Goal: Task Accomplishment & Management: Complete application form

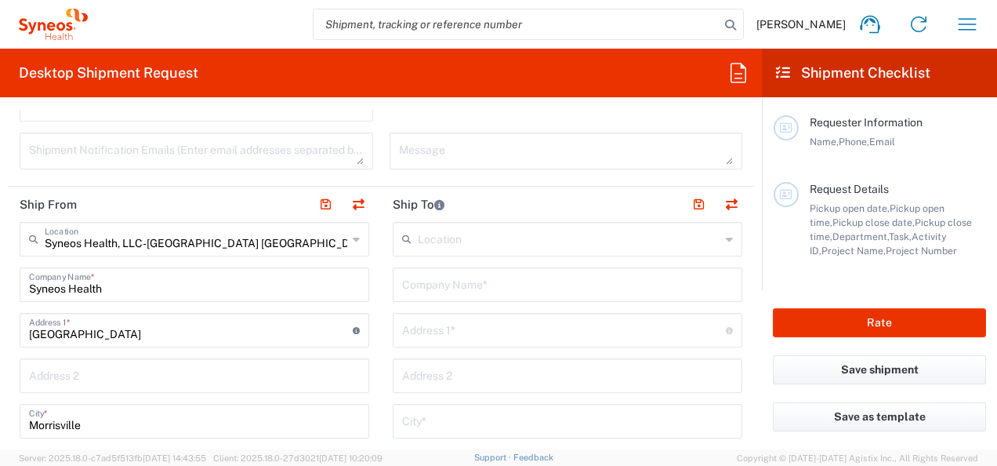
scroll to position [543, 0]
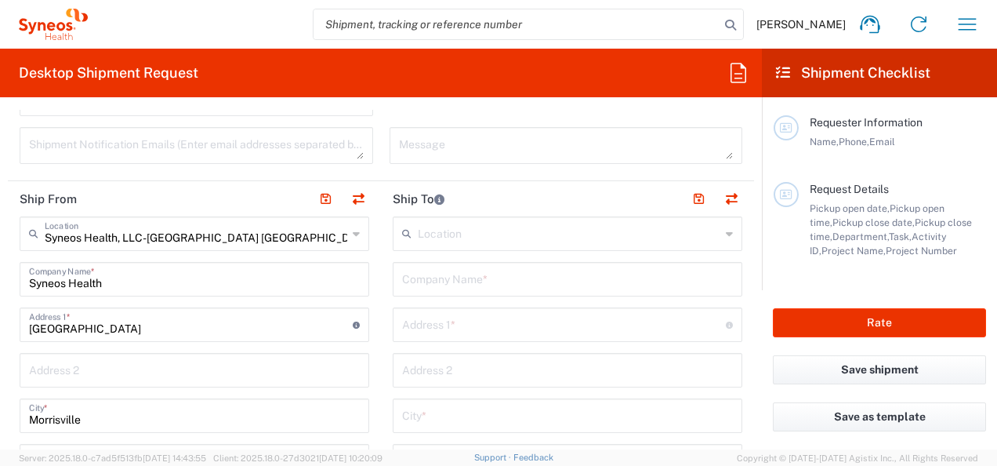
click at [804, 27] on span "[PERSON_NAME]" at bounding box center [801, 24] width 89 height 14
click at [960, 24] on icon "button" at bounding box center [968, 24] width 18 height 12
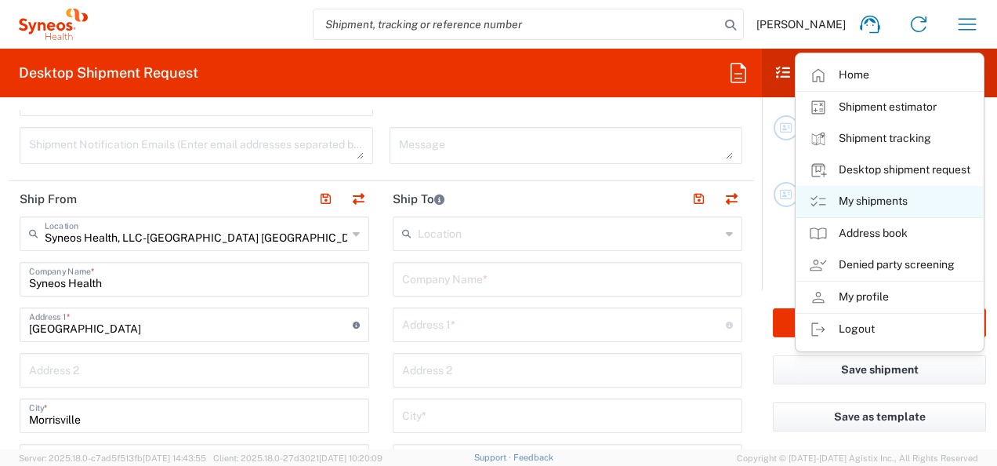
click at [914, 205] on link "My shipments" at bounding box center [890, 201] width 187 height 31
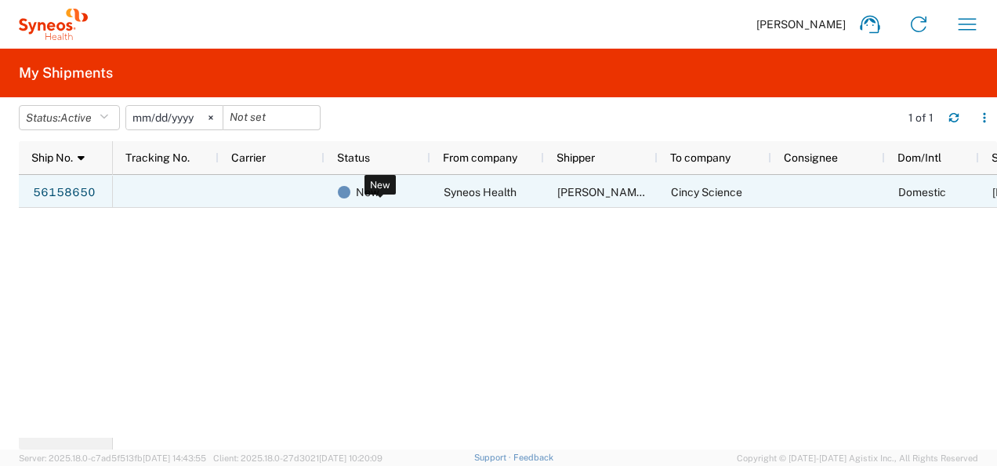
scroll to position [0, 76]
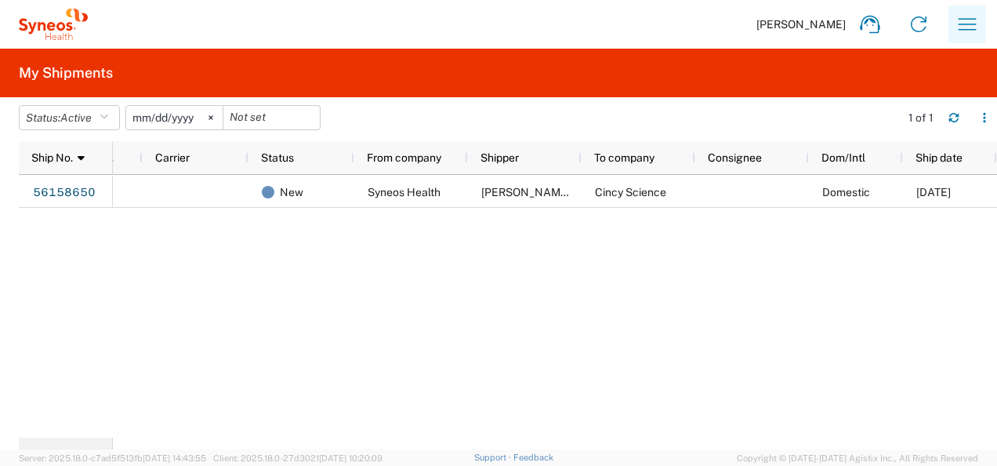
click at [969, 13] on icon "button" at bounding box center [967, 24] width 25 height 25
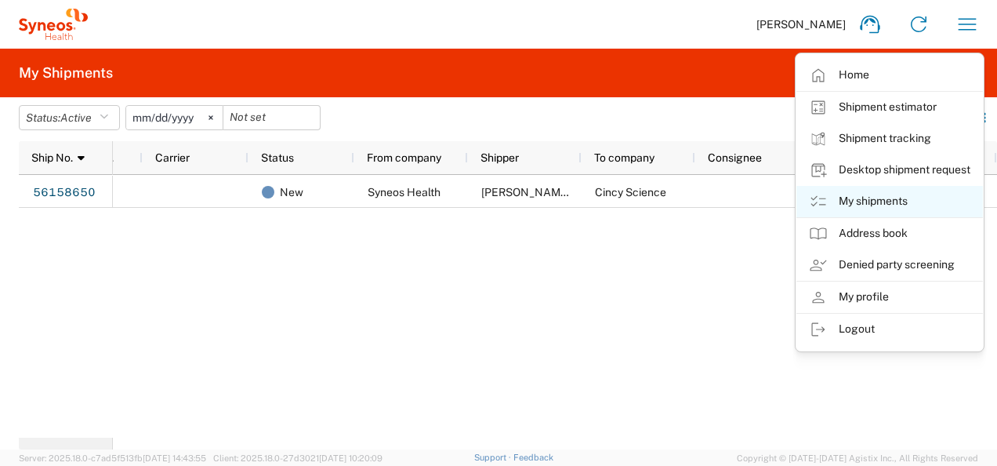
click at [899, 193] on link "My shipments" at bounding box center [890, 201] width 187 height 31
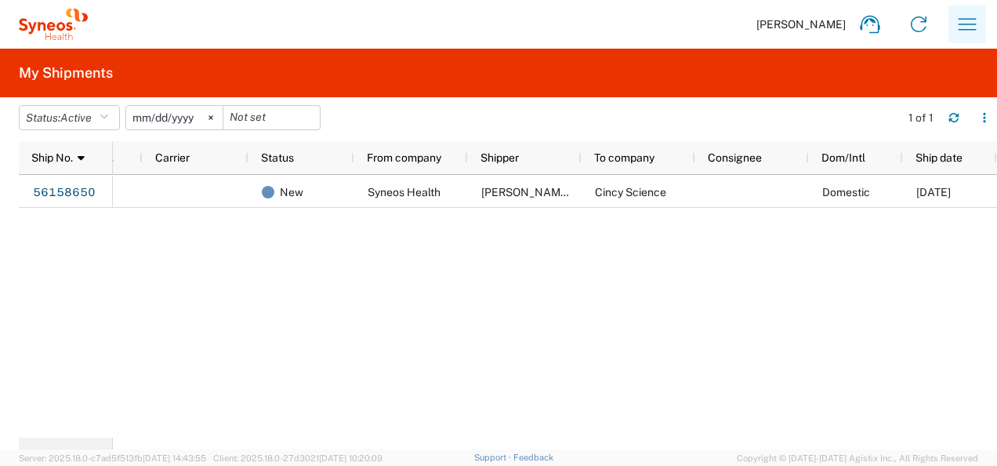
click at [974, 17] on icon "button" at bounding box center [967, 24] width 25 height 25
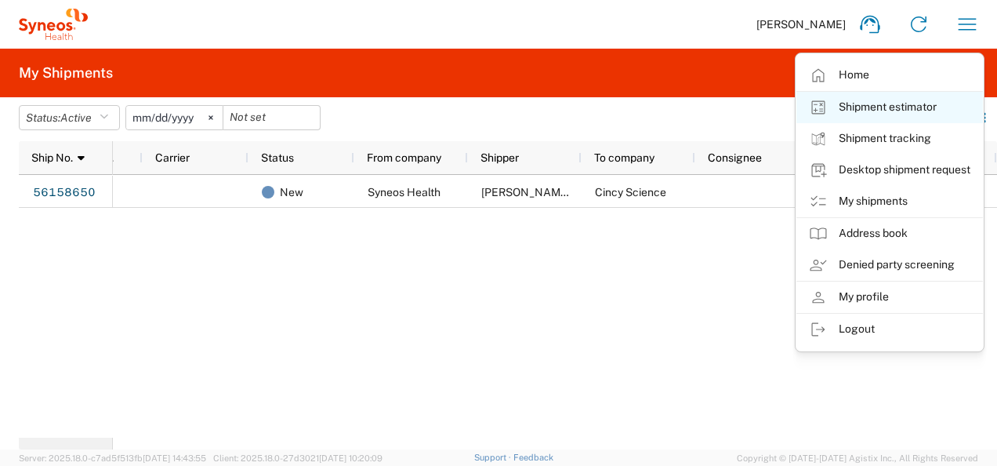
click at [919, 97] on link "Shipment estimator" at bounding box center [890, 107] width 187 height 31
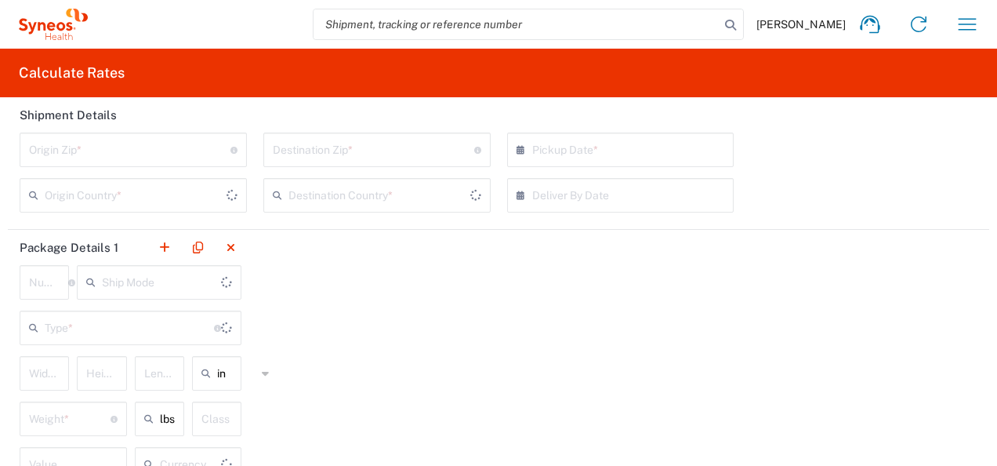
type input "US Dollar"
type input "[GEOGRAPHIC_DATA]"
click at [93, 154] on input "undefined" at bounding box center [129, 148] width 201 height 27
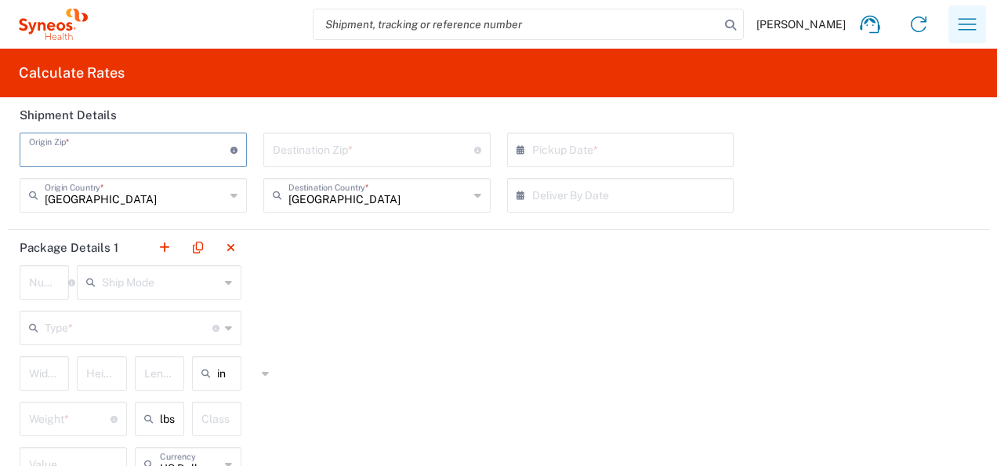
click at [959, 19] on icon "button" at bounding box center [968, 24] width 18 height 12
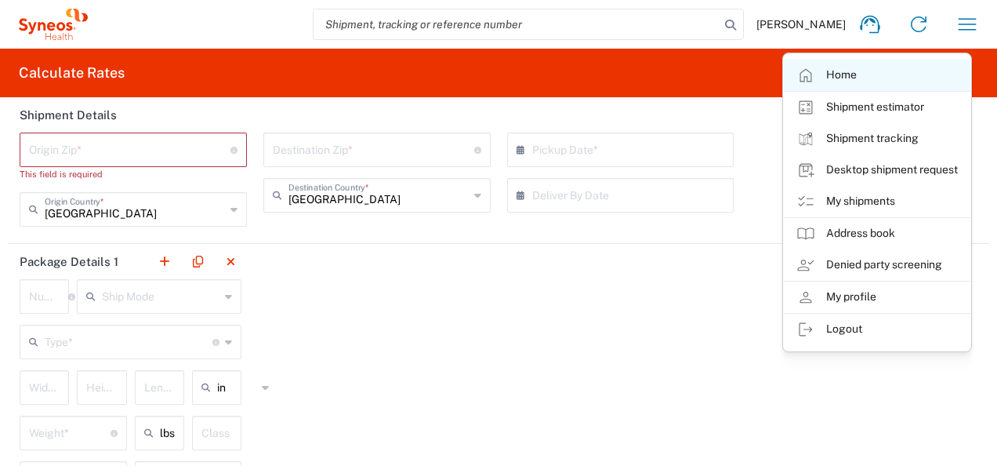
click at [867, 80] on link "Home" at bounding box center [877, 75] width 187 height 31
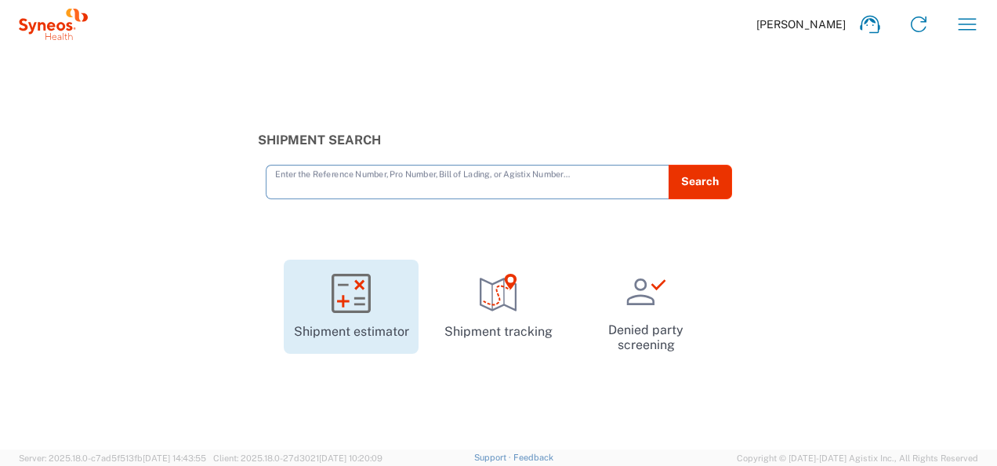
click at [367, 301] on icon at bounding box center [351, 293] width 39 height 39
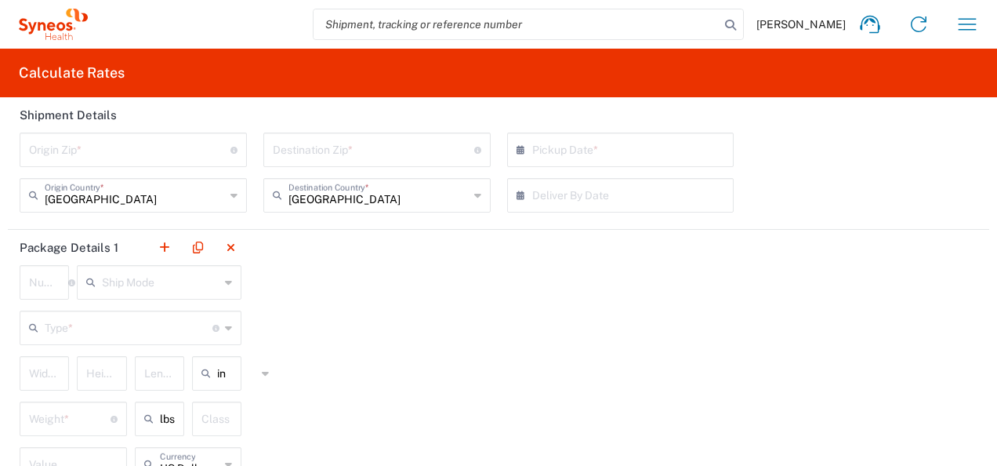
click at [804, 22] on span "[PERSON_NAME]" at bounding box center [801, 24] width 89 height 14
click at [955, 15] on icon "button" at bounding box center [967, 24] width 25 height 25
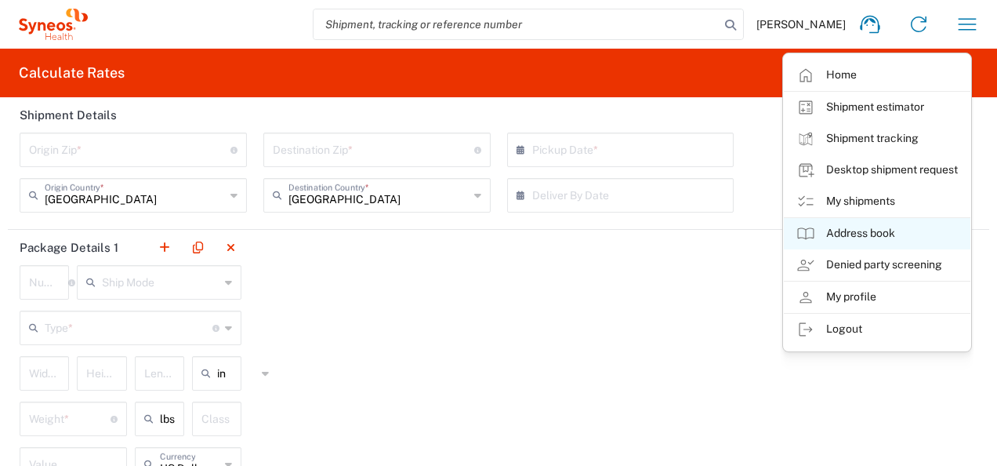
click at [851, 220] on link "Address book" at bounding box center [877, 233] width 187 height 31
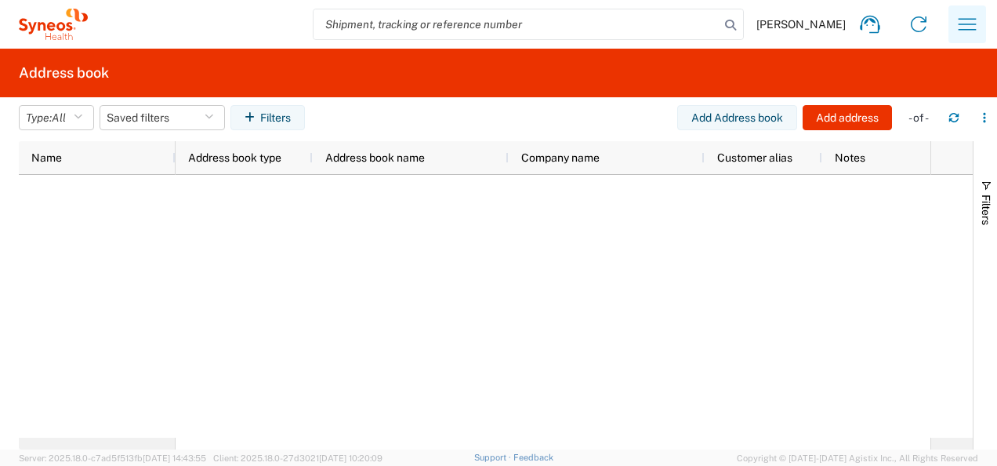
click at [969, 17] on icon "button" at bounding box center [967, 24] width 25 height 25
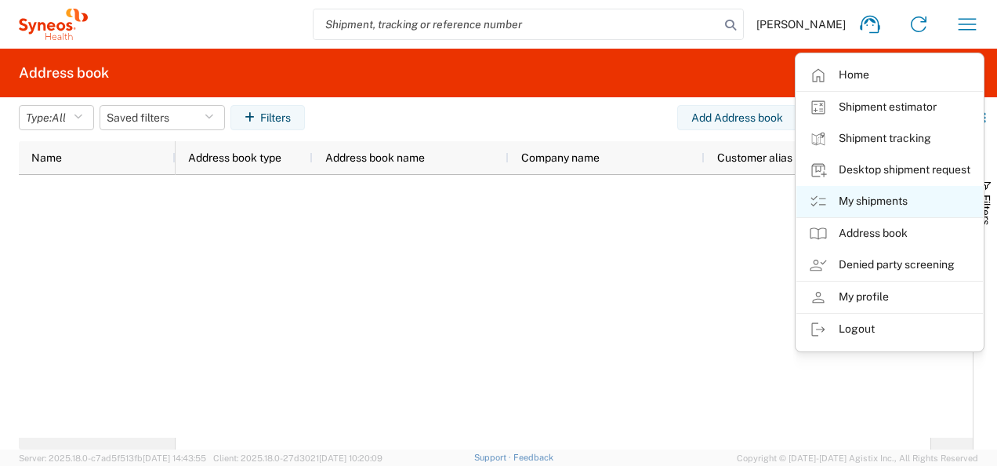
click at [853, 191] on link "My shipments" at bounding box center [890, 201] width 187 height 31
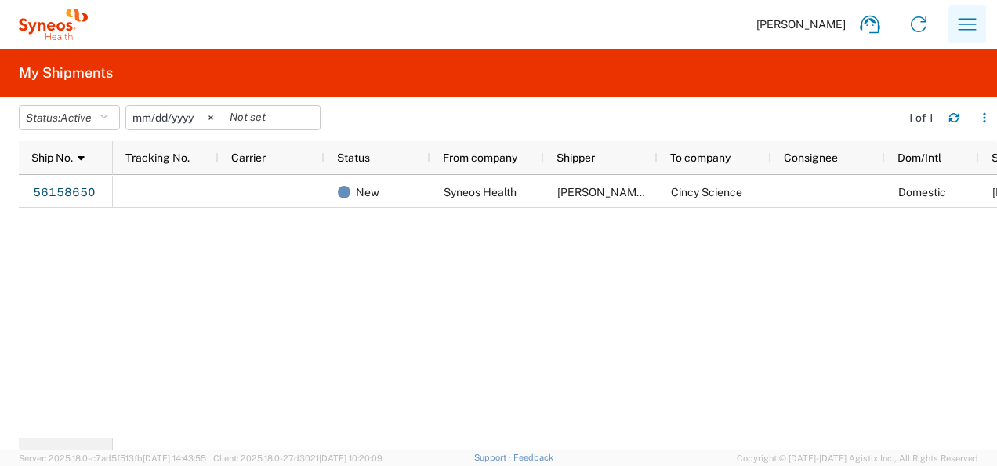
click at [961, 22] on icon "button" at bounding box center [967, 24] width 25 height 25
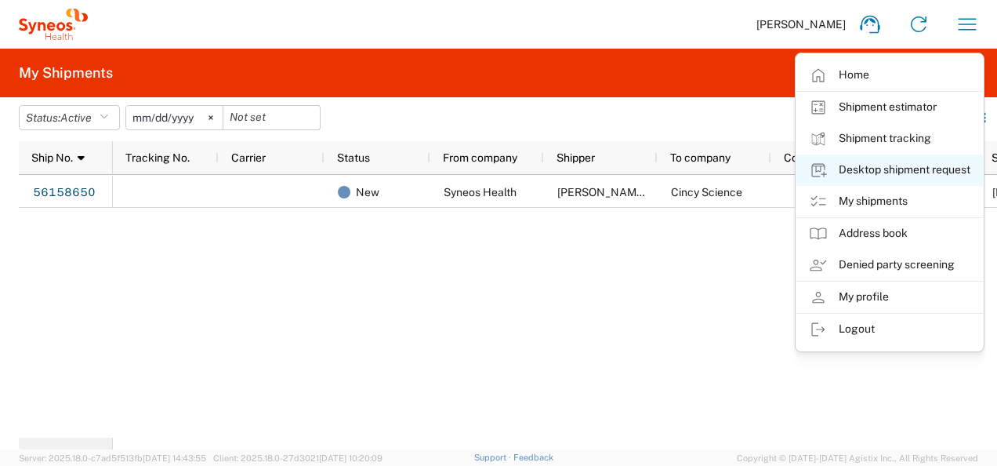
click at [884, 163] on link "Desktop shipment request" at bounding box center [890, 169] width 187 height 31
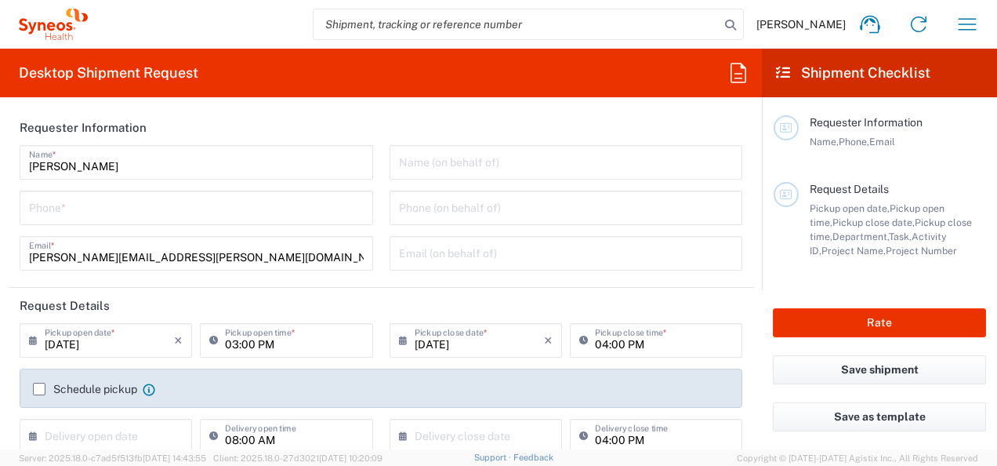
type input "3210"
type input "[US_STATE]"
type input "Syneos Health, LLC-[GEOGRAPHIC_DATA] [GEOGRAPHIC_DATA] [GEOGRAPHIC_DATA]"
click at [188, 204] on input "tel" at bounding box center [196, 206] width 335 height 27
type input "4705868029"
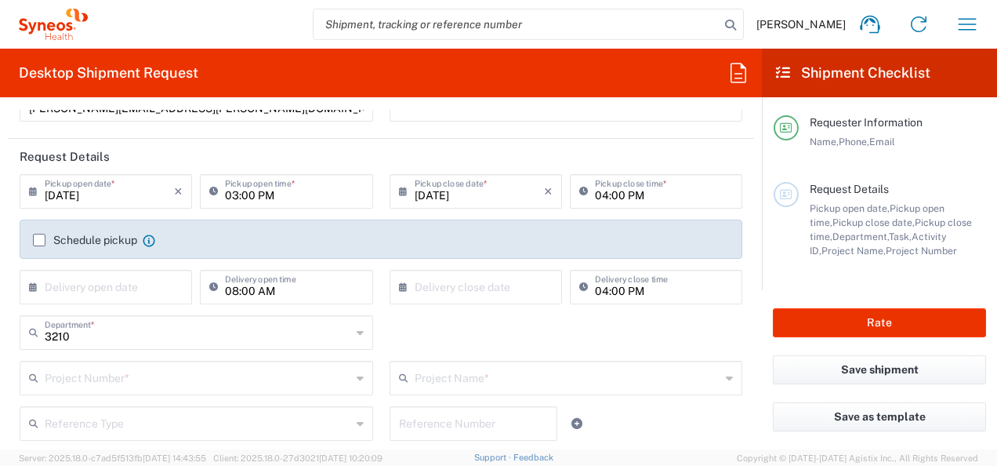
scroll to position [148, 0]
click at [129, 194] on input "[DATE]" at bounding box center [109, 190] width 129 height 27
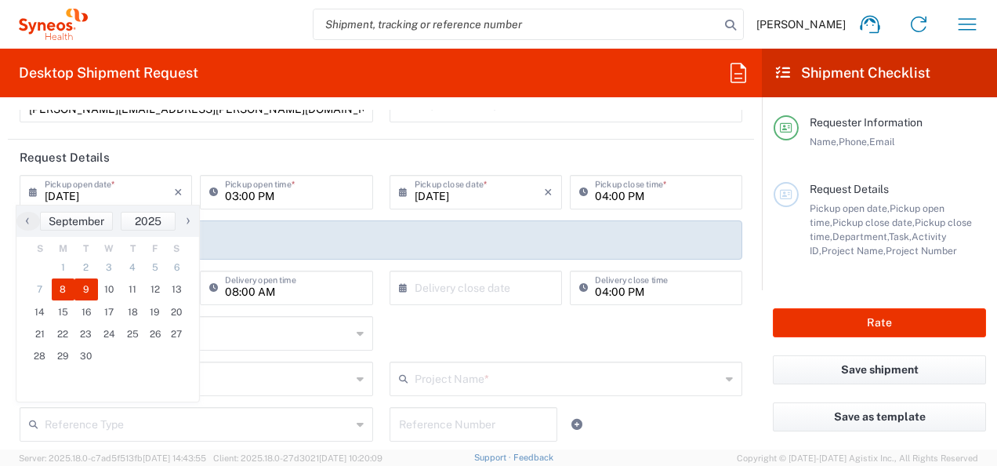
click at [85, 282] on span "9" at bounding box center [86, 289] width 24 height 22
type input "[DATE]"
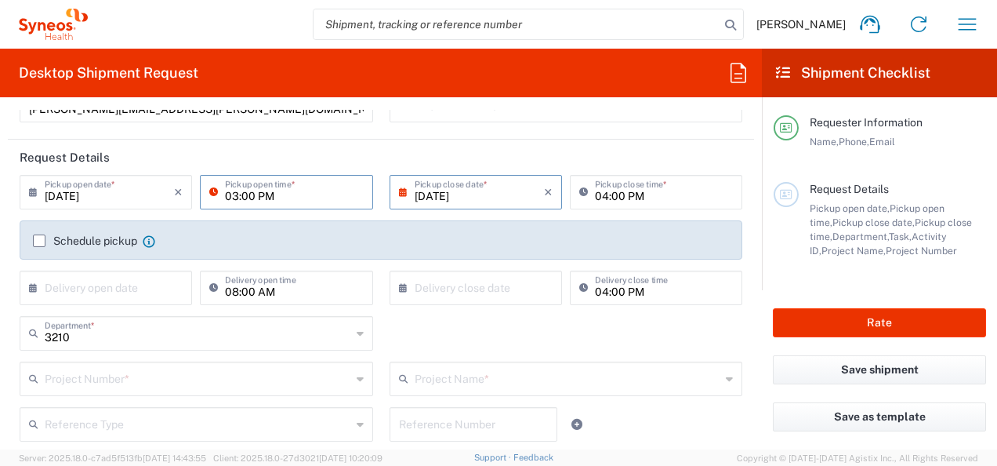
click at [347, 200] on input "03:00 PM" at bounding box center [294, 190] width 138 height 27
click at [342, 227] on div "Schedule pickup When scheduling a pickup please be sure to meet the following c…" at bounding box center [381, 239] width 723 height 39
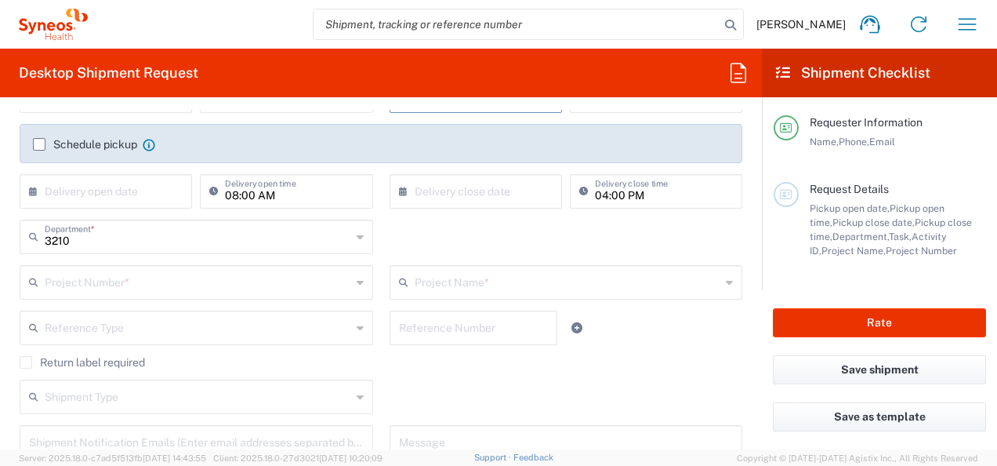
scroll to position [245, 0]
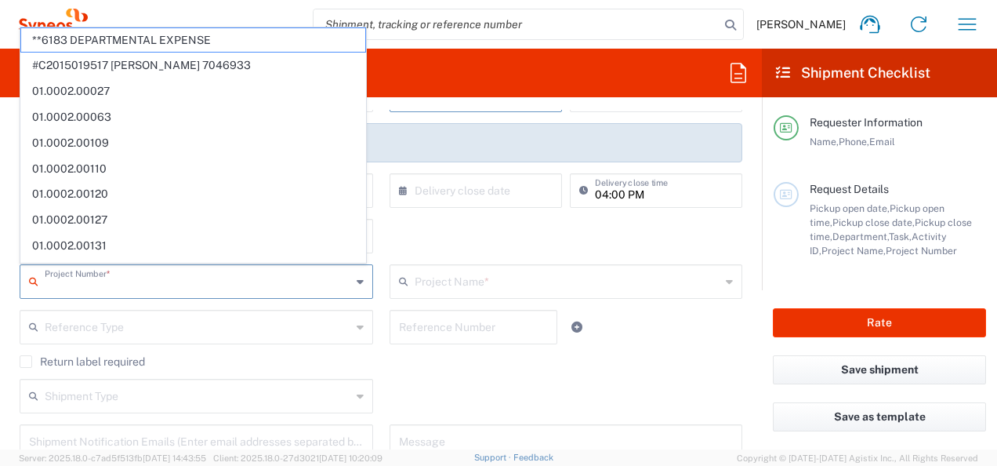
click at [133, 285] on input "text" at bounding box center [198, 280] width 307 height 27
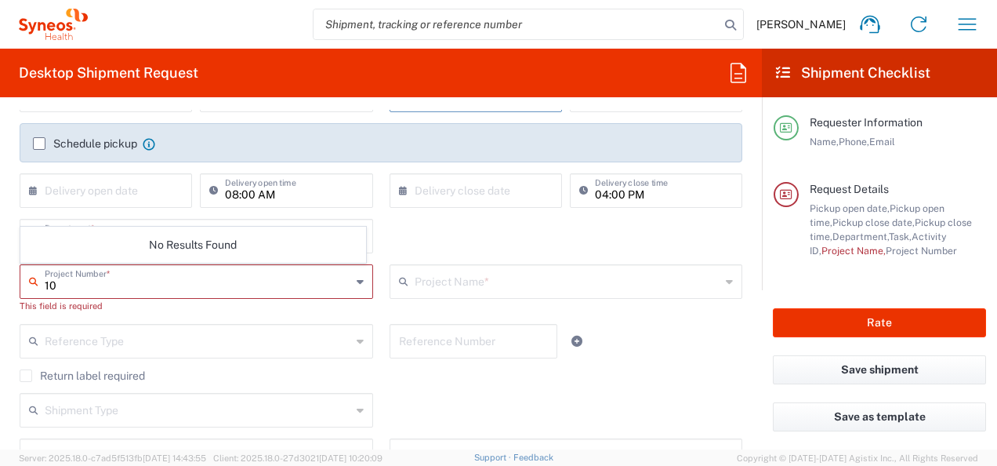
type input "1"
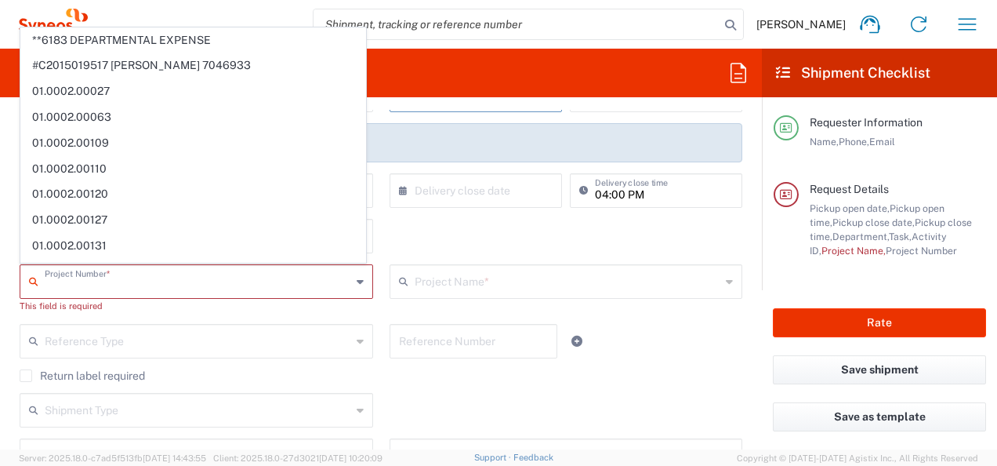
click at [258, 276] on input "text" at bounding box center [198, 280] width 307 height 27
paste input "1012518"
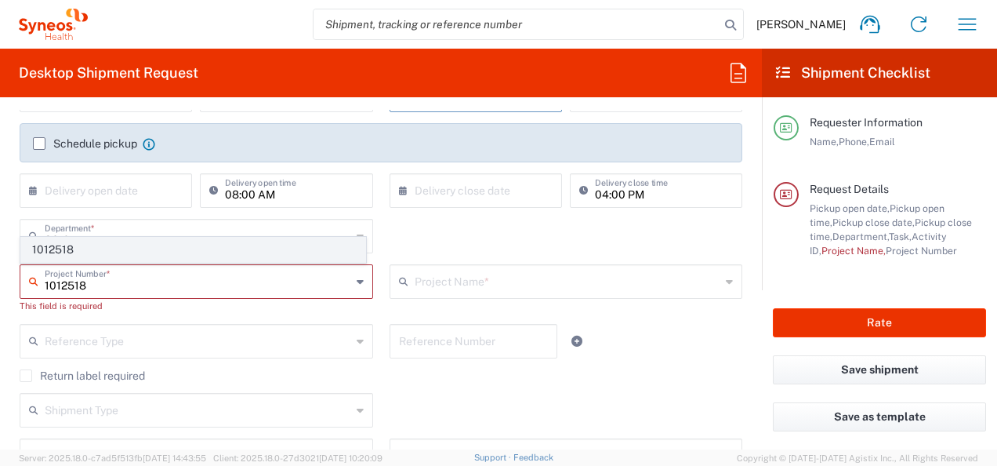
type input "1012518"
click at [169, 244] on span "1012518" at bounding box center [193, 250] width 344 height 24
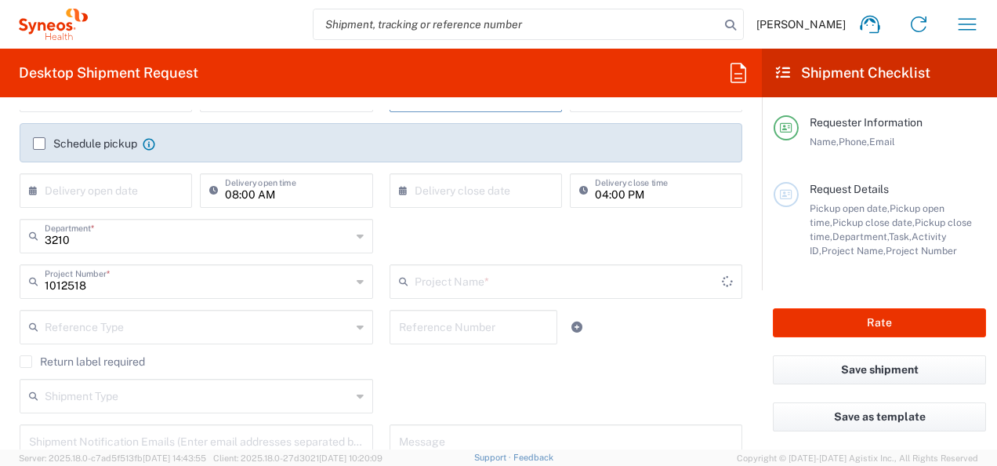
type input "Otsuka 1012518"
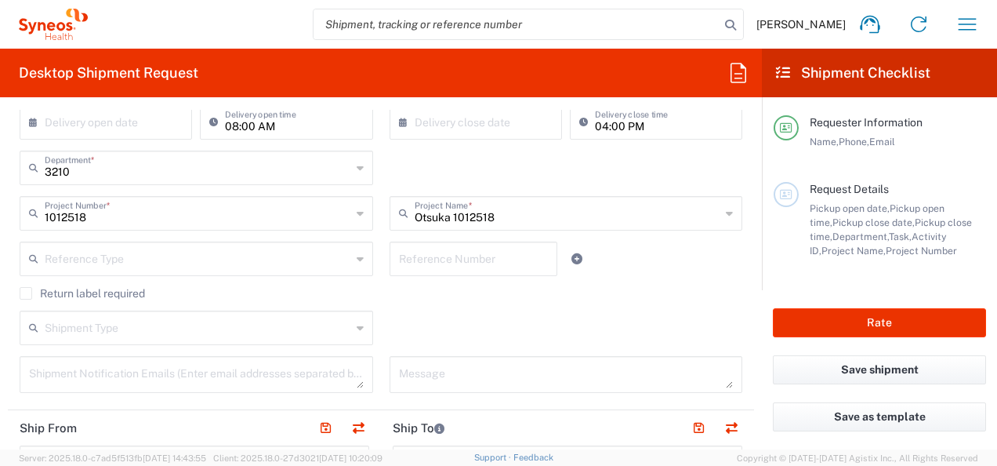
scroll to position [314, 0]
click at [75, 260] on input "text" at bounding box center [198, 256] width 307 height 27
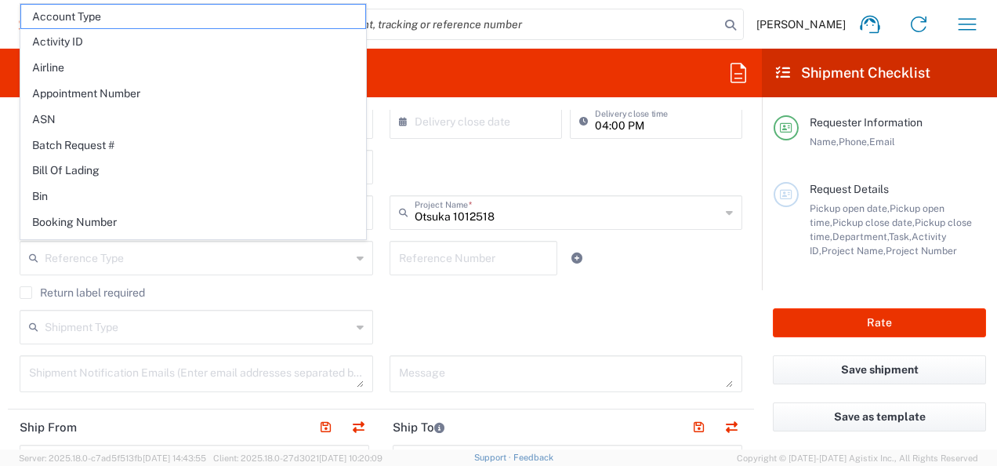
click at [398, 282] on div "Reference Number" at bounding box center [473, 263] width 185 height 45
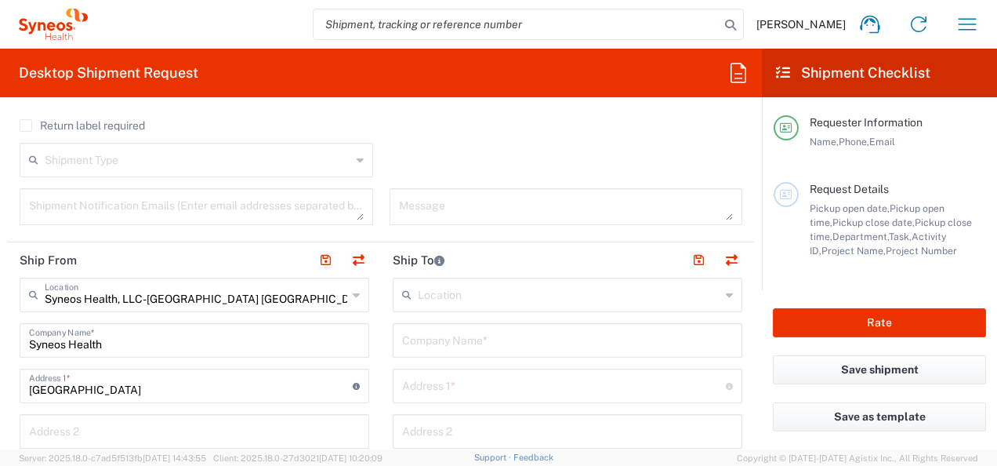
scroll to position [482, 0]
click at [453, 300] on input "text" at bounding box center [569, 292] width 303 height 27
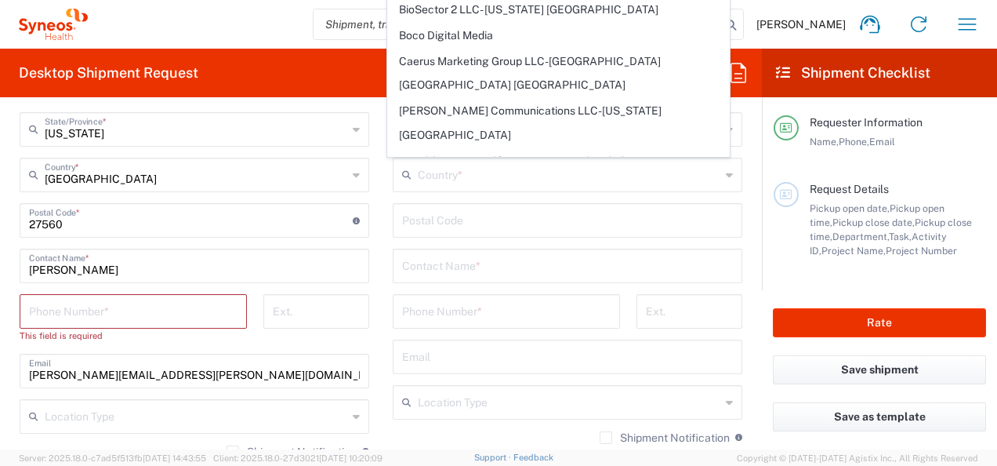
scroll to position [884, 0]
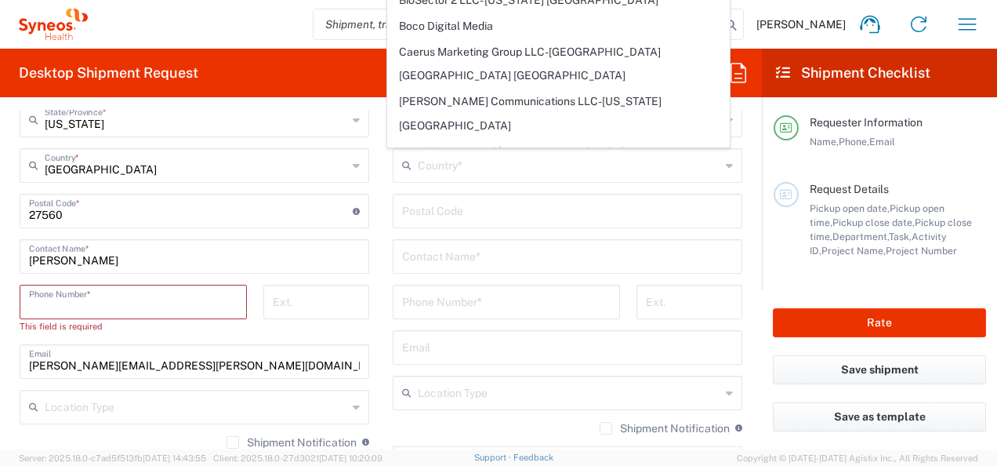
click at [216, 308] on input "tel" at bounding box center [133, 300] width 209 height 27
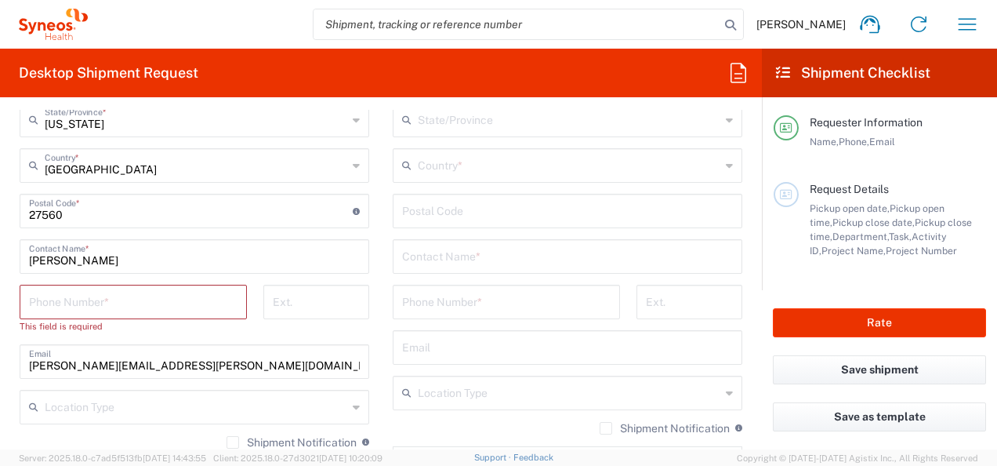
click at [231, 332] on div "Phone Number * This field is required" at bounding box center [134, 315] width 244 height 60
click at [183, 303] on input "tel" at bounding box center [133, 300] width 209 height 27
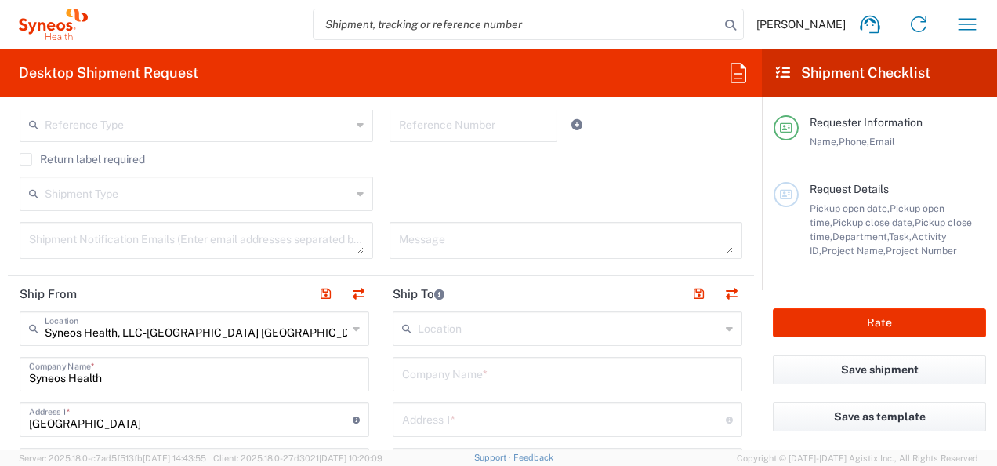
scroll to position [452, 0]
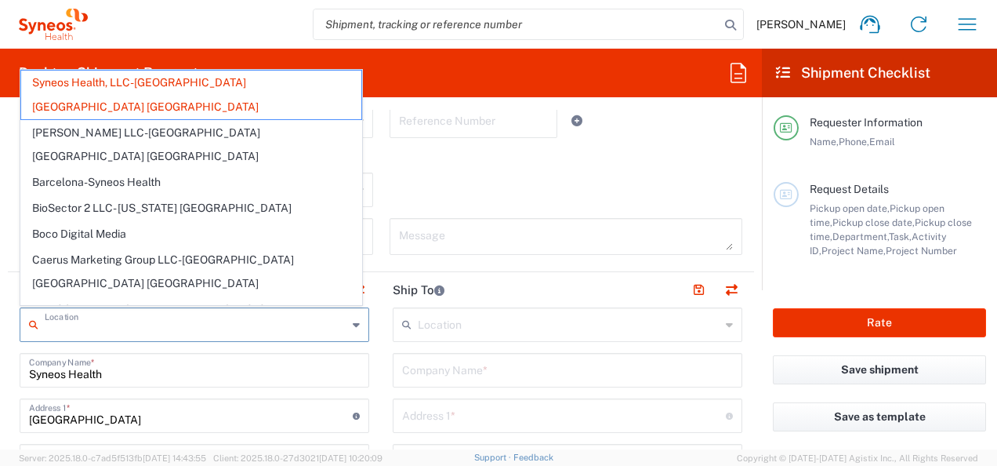
drag, startPoint x: 256, startPoint y: 325, endPoint x: 84, endPoint y: 314, distance: 172.1
click at [84, 314] on input "text" at bounding box center [196, 323] width 303 height 27
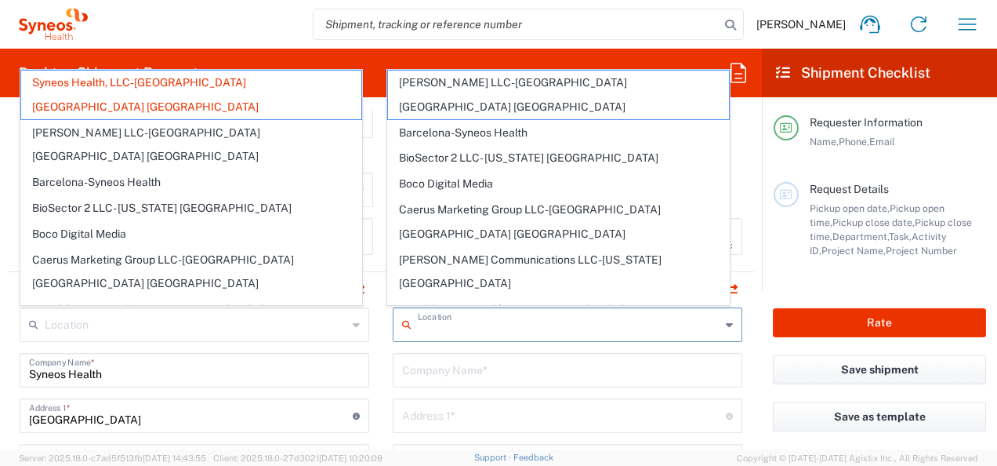
click at [455, 325] on input "text" at bounding box center [569, 323] width 303 height 27
type input "Syneos Health, LLC-[GEOGRAPHIC_DATA] [GEOGRAPHIC_DATA] [GEOGRAPHIC_DATA]"
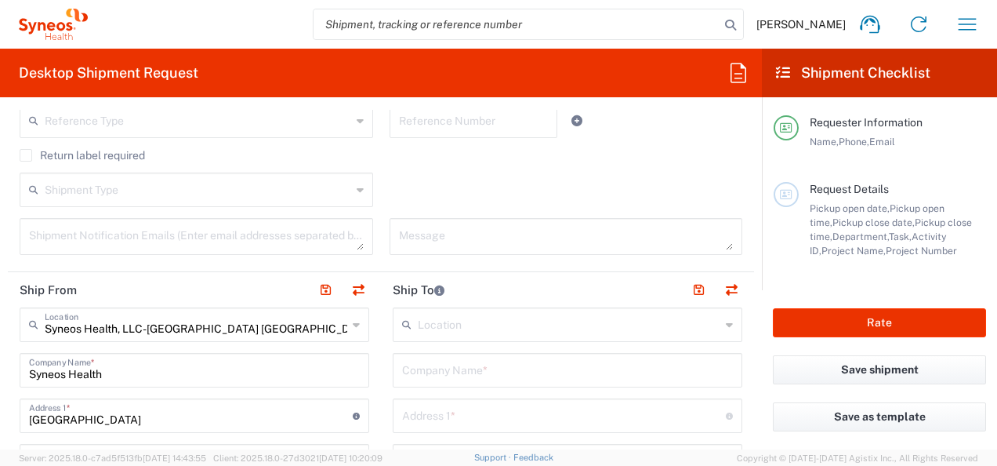
click at [419, 331] on input "text" at bounding box center [569, 323] width 303 height 27
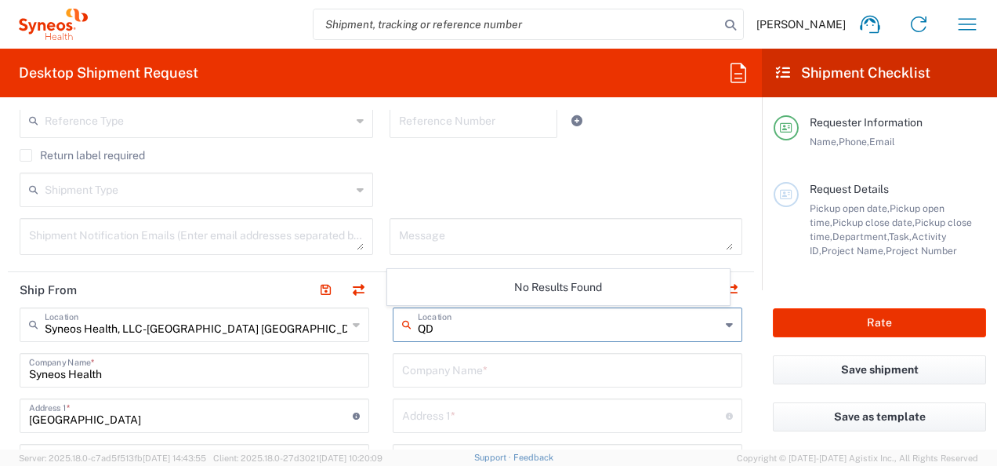
type input "Q"
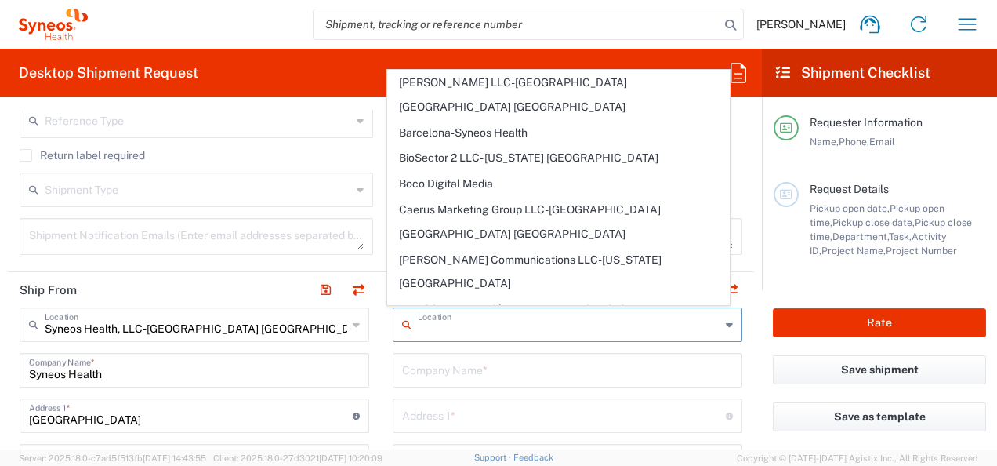
click at [437, 362] on input "text" at bounding box center [567, 368] width 331 height 27
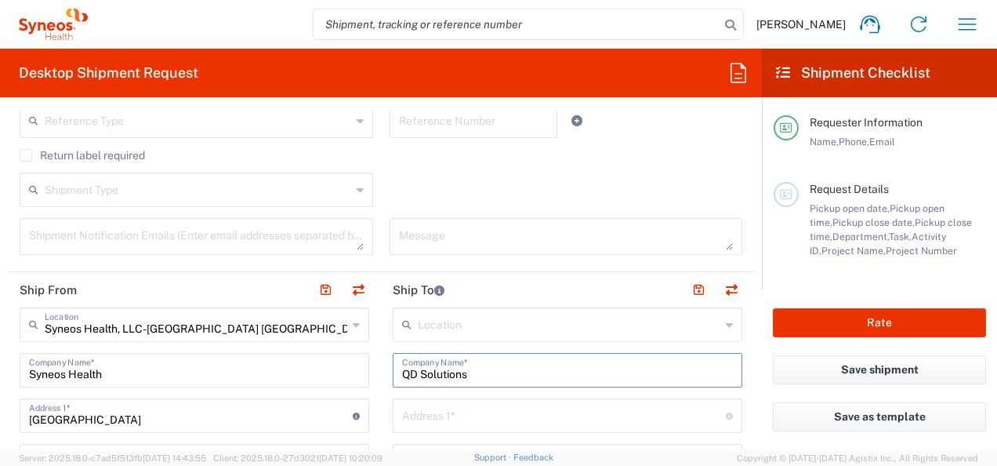
type input "QD Solutions"
click at [445, 419] on input "text" at bounding box center [564, 414] width 324 height 27
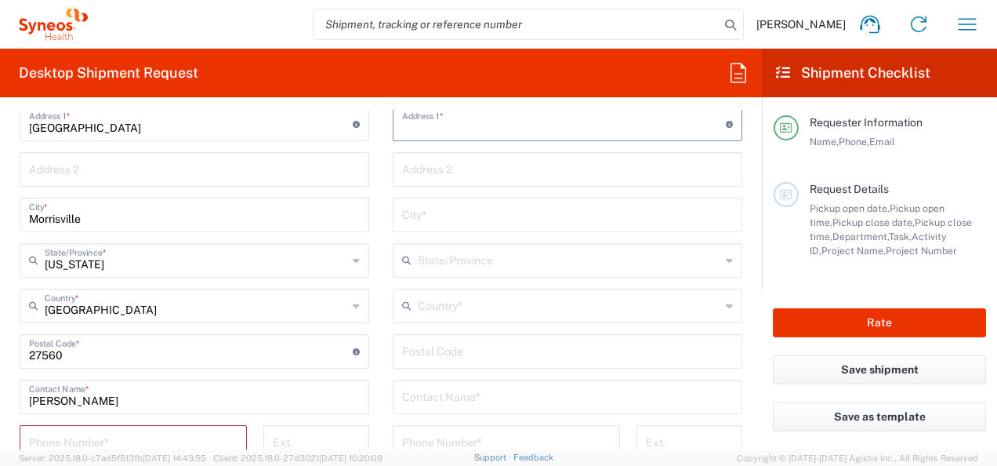
scroll to position [750, 0]
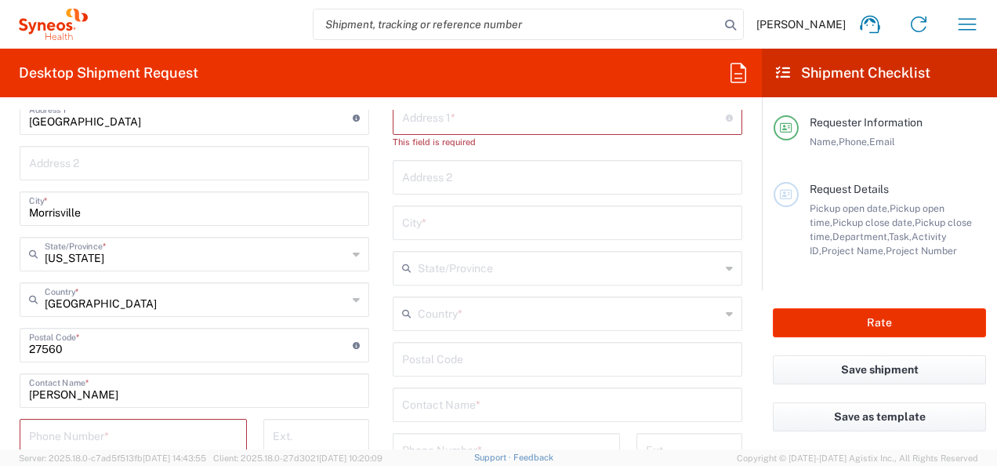
click at [739, 381] on main "Location [PERSON_NAME] LLC-[GEOGRAPHIC_DATA] [GEOGRAPHIC_DATA] [GEOGRAPHIC_DATA…" at bounding box center [567, 345] width 373 height 673
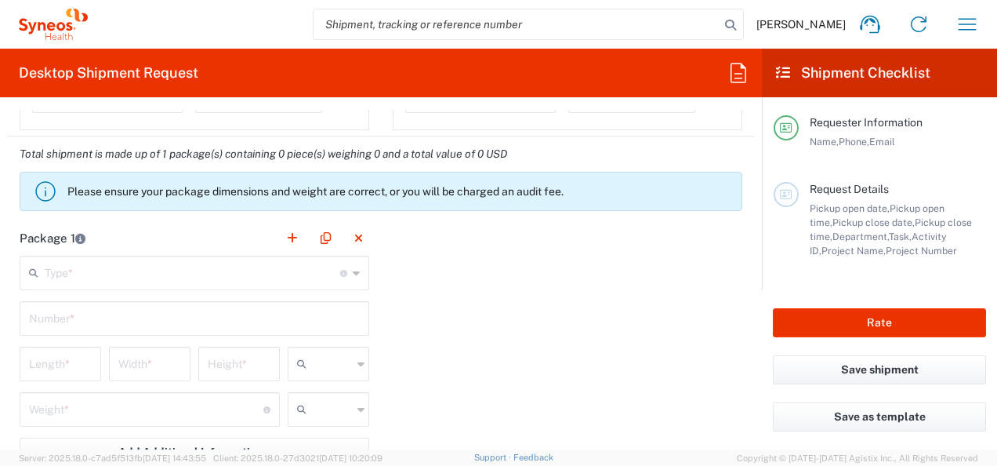
scroll to position [1402, 0]
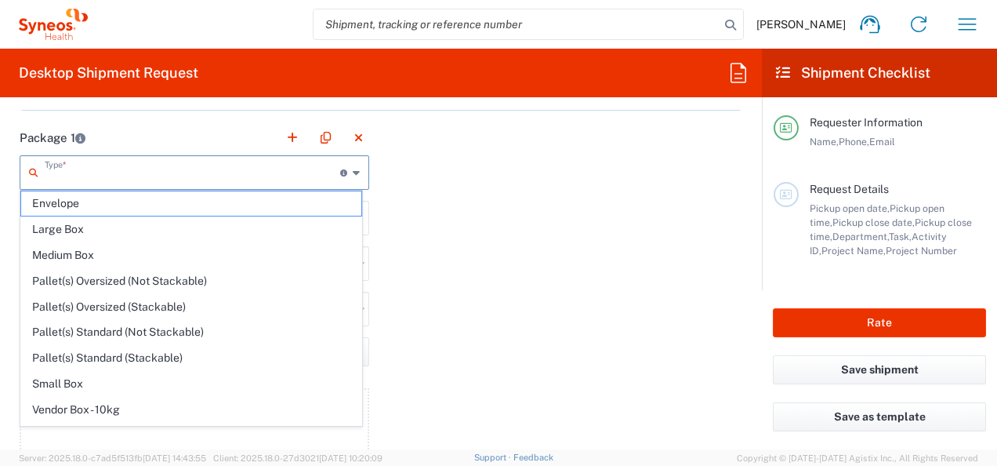
click at [285, 172] on input "text" at bounding box center [193, 171] width 296 height 27
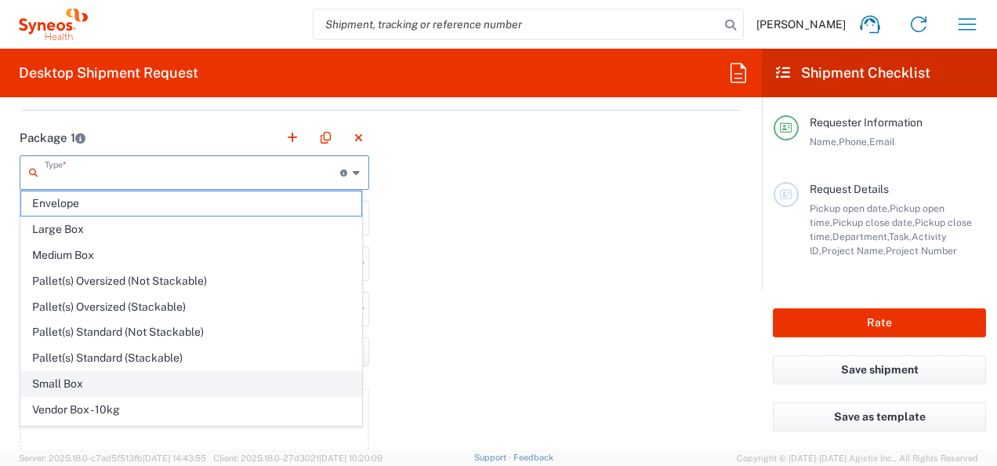
click at [215, 378] on span "Small Box" at bounding box center [191, 384] width 340 height 24
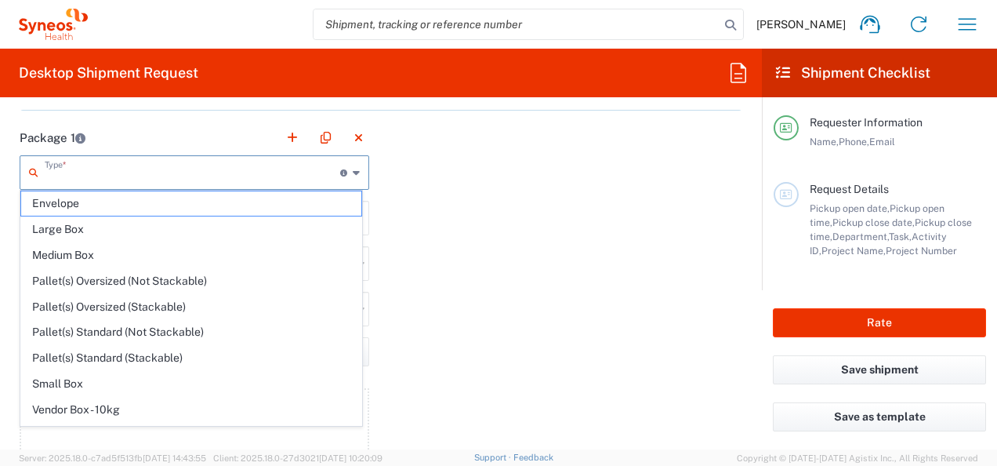
type input "Small Box"
type input "12.25"
type input "11"
type input "1.5"
type input "in"
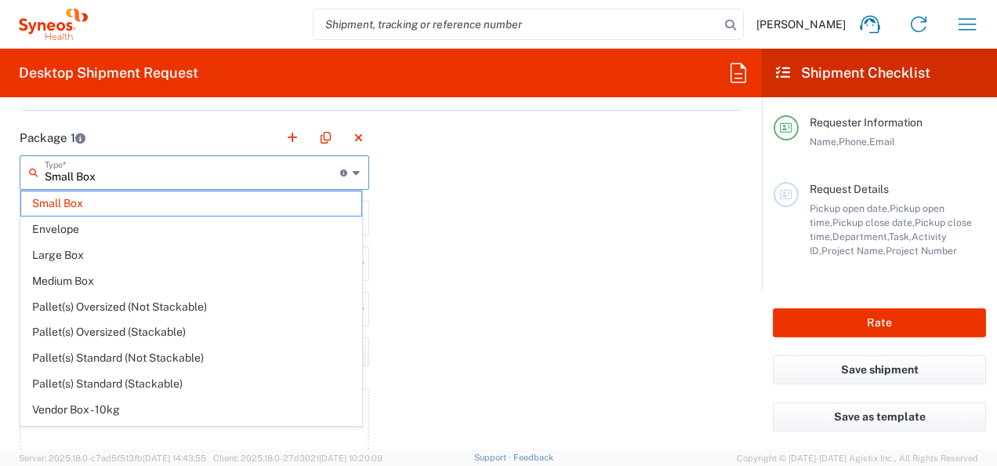
click at [231, 168] on input "Small Box" at bounding box center [193, 171] width 296 height 27
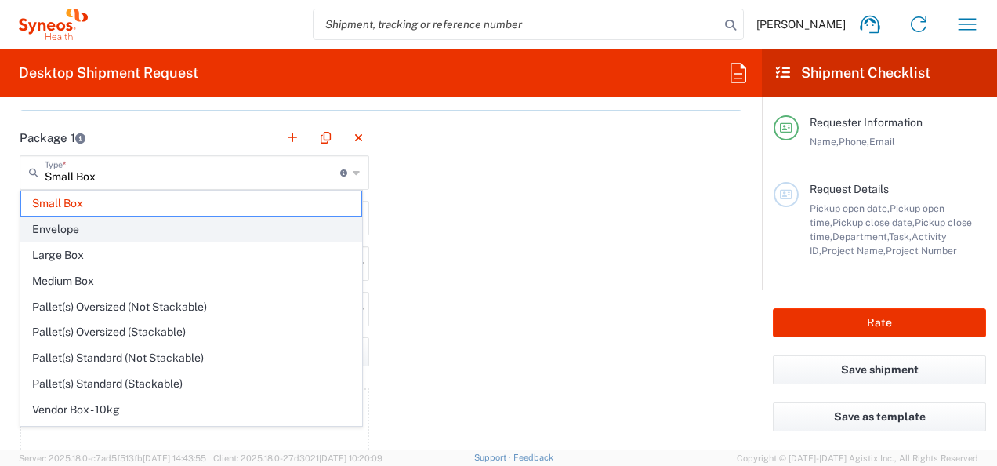
click at [166, 229] on span "Envelope" at bounding box center [191, 229] width 340 height 24
type input "Envelope"
type input "1"
type input "9.5"
type input "12.5"
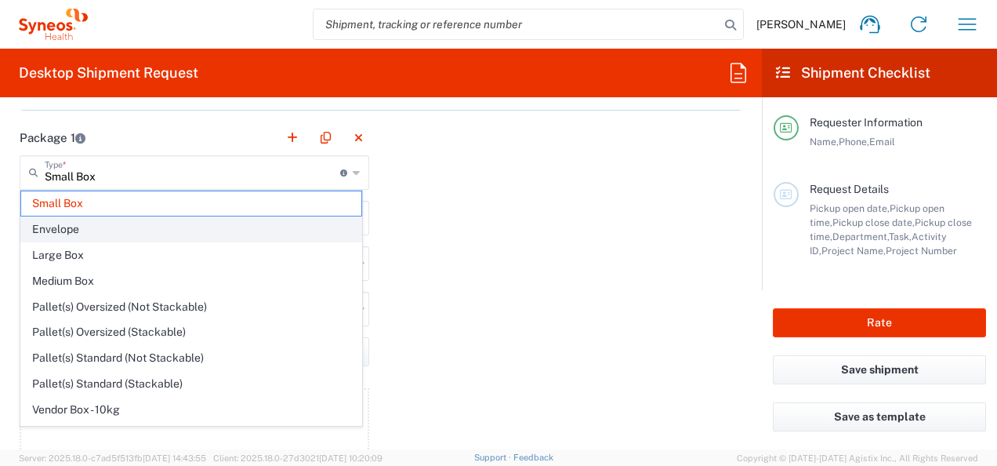
type input "0.25"
type input "0.45"
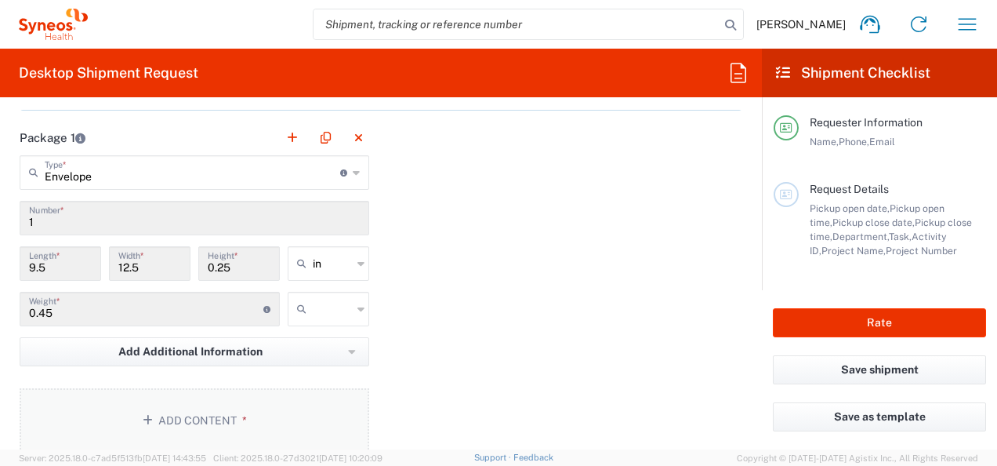
scroll to position [1546, 0]
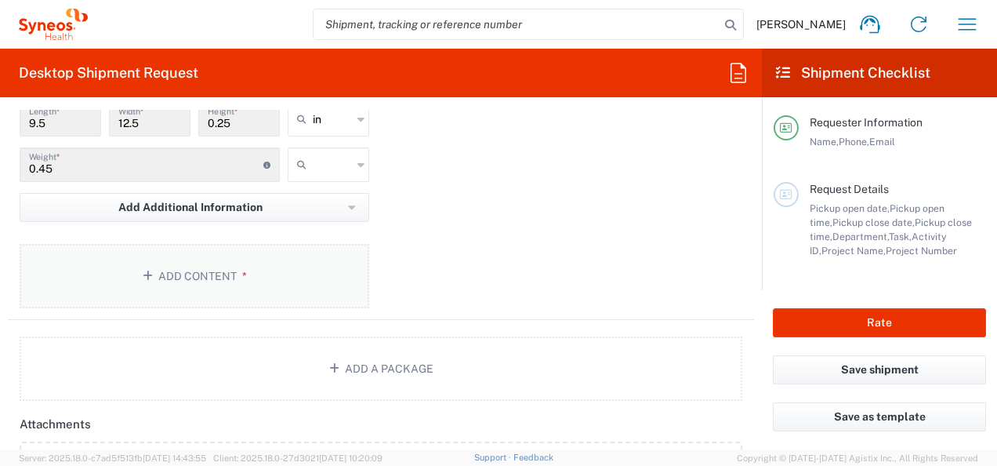
click at [216, 267] on button "Add Content *" at bounding box center [195, 276] width 350 height 64
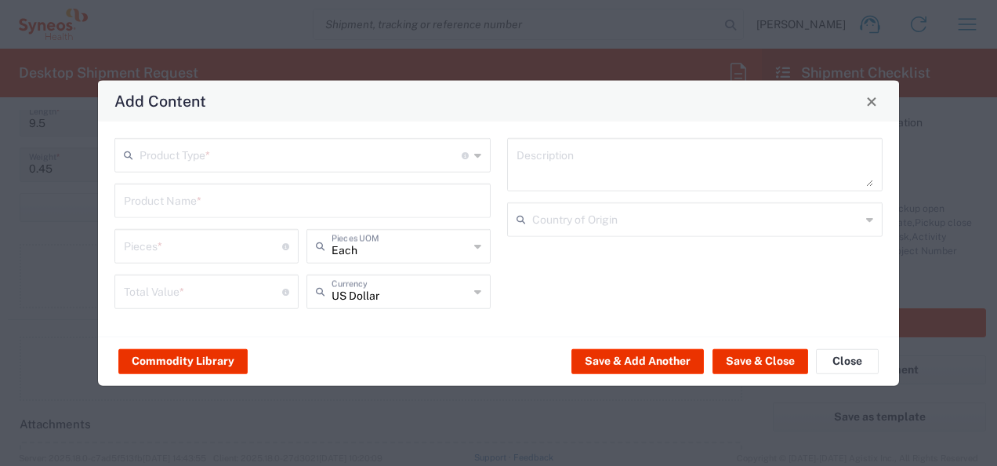
click at [168, 138] on div "Product Type * Document: Paper document generated internally by Syneos, a clien…" at bounding box center [302, 155] width 376 height 34
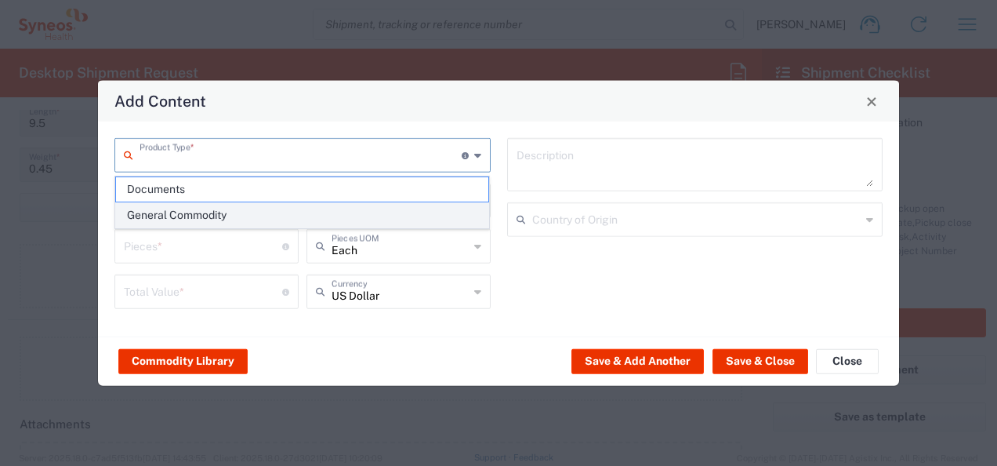
click at [160, 213] on span "General Commodity" at bounding box center [302, 215] width 373 height 24
type input "General Commodity"
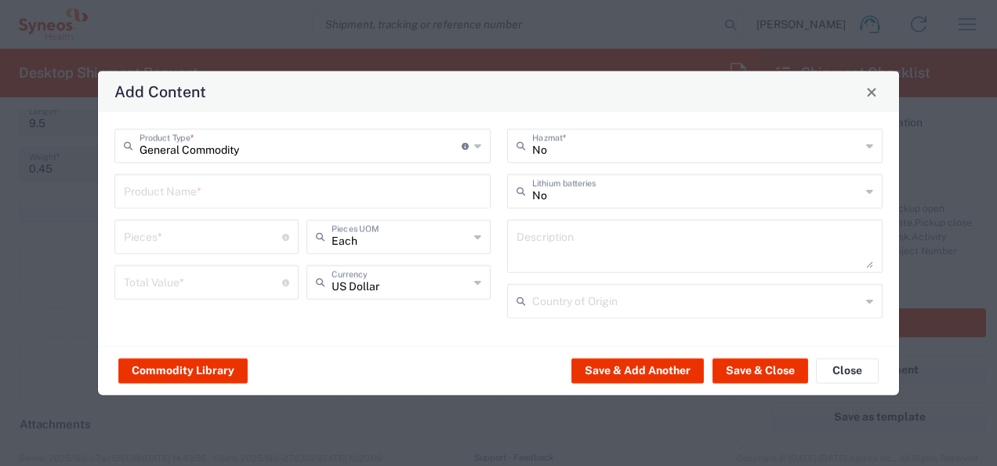
click at [178, 187] on input "text" at bounding box center [303, 189] width 358 height 27
type input "Gift cards"
click at [409, 357] on div "Commodity Library Save & Add Another Save & Close Close" at bounding box center [498, 370] width 801 height 49
click at [242, 252] on div "Pieces * Number of pieces inside all the packages" at bounding box center [206, 237] width 184 height 34
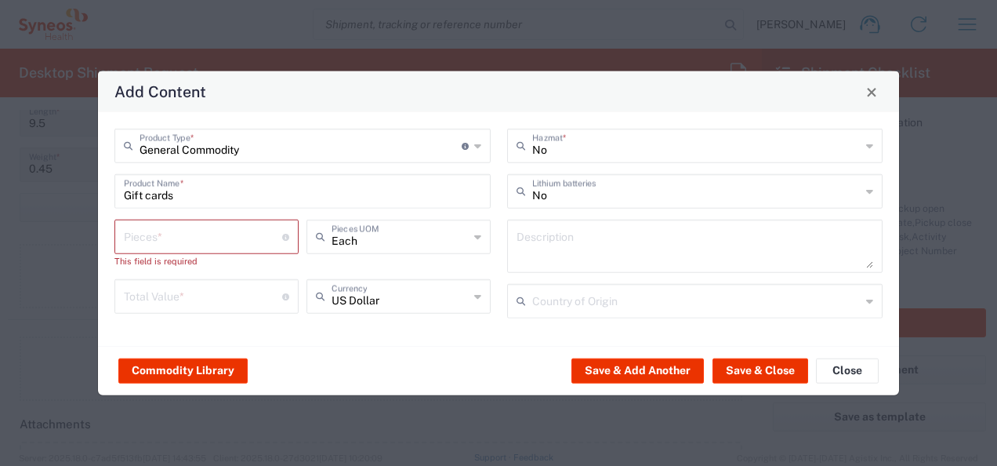
click at [481, 241] on div "Each Pieces UOM" at bounding box center [399, 237] width 184 height 34
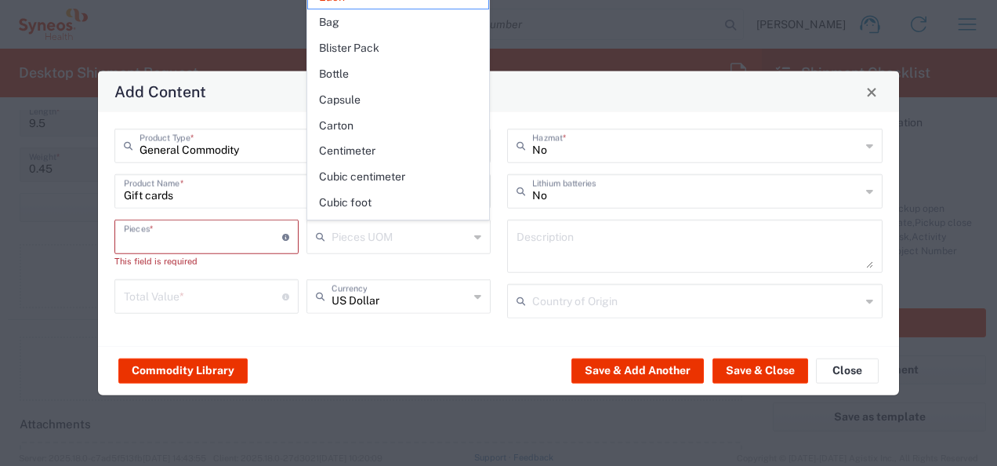
click at [268, 226] on input "number" at bounding box center [203, 235] width 158 height 27
type input "Each"
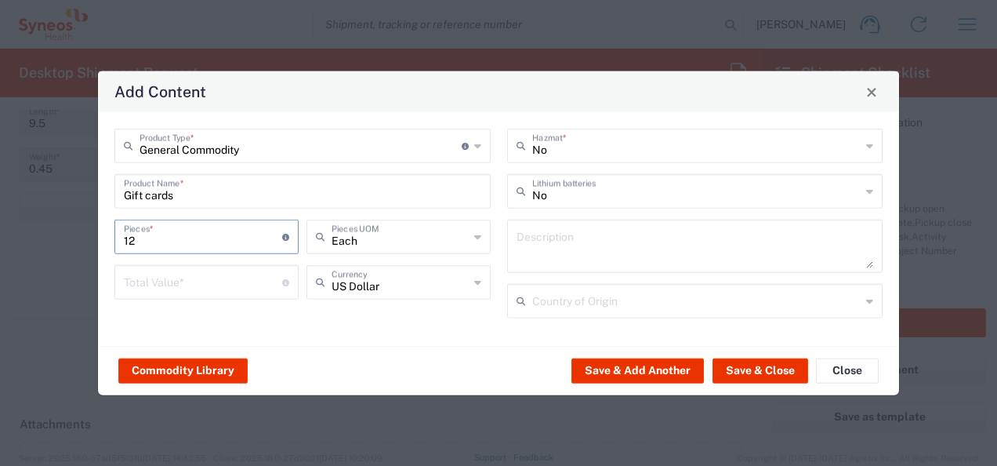
type input "12"
click at [213, 280] on input "number" at bounding box center [203, 280] width 158 height 27
click at [310, 351] on div "Commodity Library Save & Add Another Save & Close Close" at bounding box center [498, 370] width 801 height 49
click at [141, 282] on input "25" at bounding box center [203, 280] width 158 height 27
drag, startPoint x: 165, startPoint y: 288, endPoint x: 56, endPoint y: 279, distance: 108.5
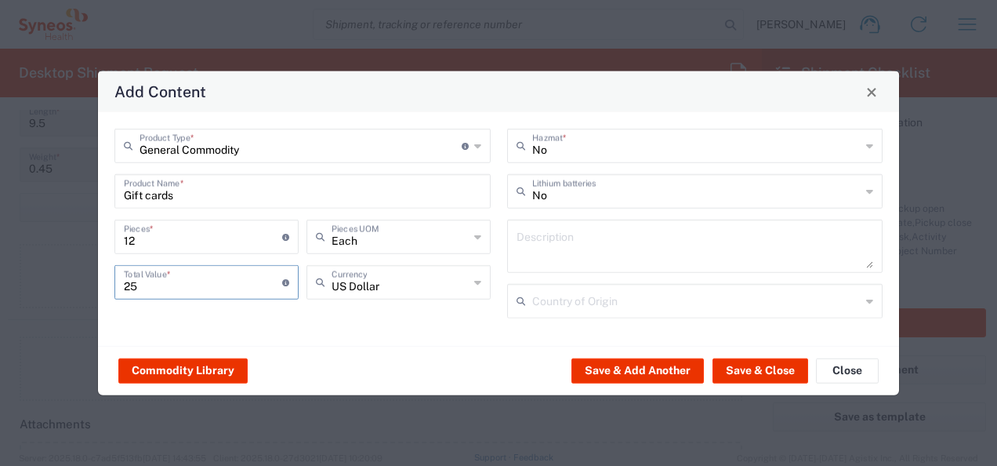
click at [56, 279] on div "Add Content General Commodity Product Type * Document: Paper document generated…" at bounding box center [498, 233] width 997 height 466
type input "300"
click at [767, 358] on button "Save & Close" at bounding box center [761, 370] width 96 height 25
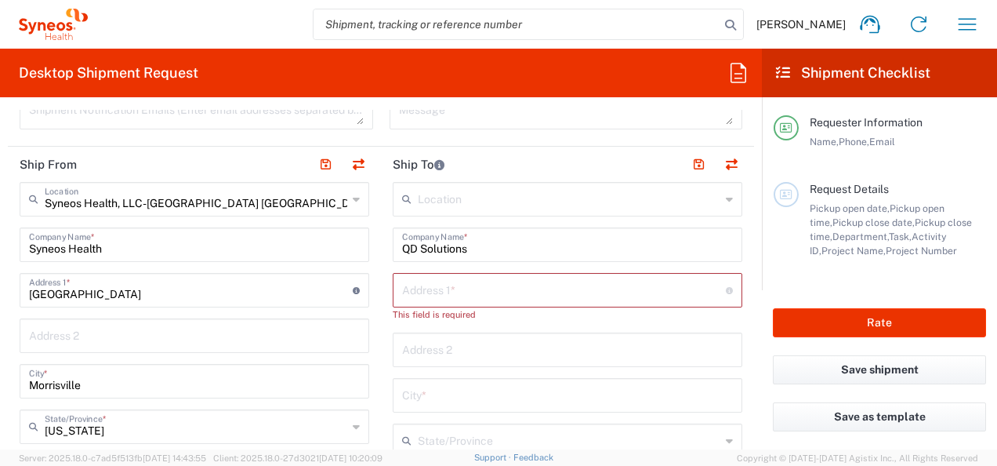
scroll to position [576, 0]
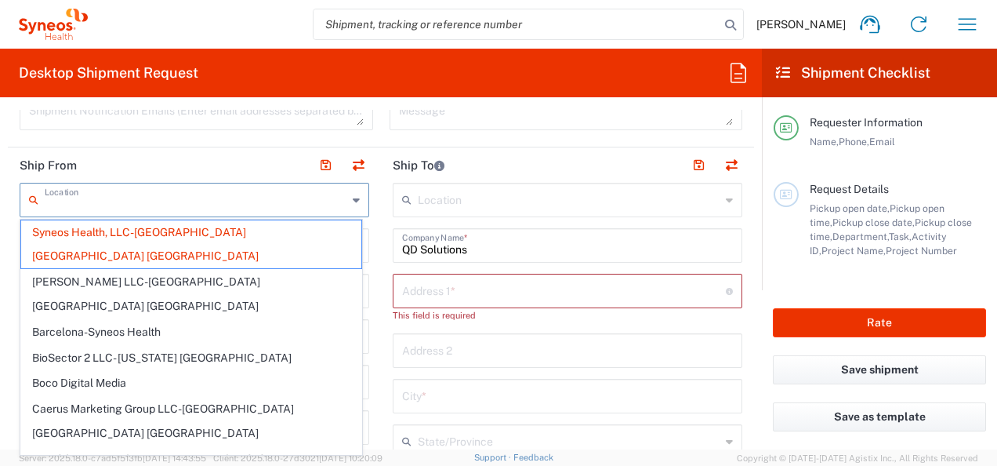
click at [296, 196] on input "text" at bounding box center [196, 198] width 303 height 27
click at [193, 160] on header "Ship From" at bounding box center [194, 164] width 373 height 35
type input "Syneos Health, LLC-[GEOGRAPHIC_DATA] [GEOGRAPHIC_DATA] [GEOGRAPHIC_DATA]"
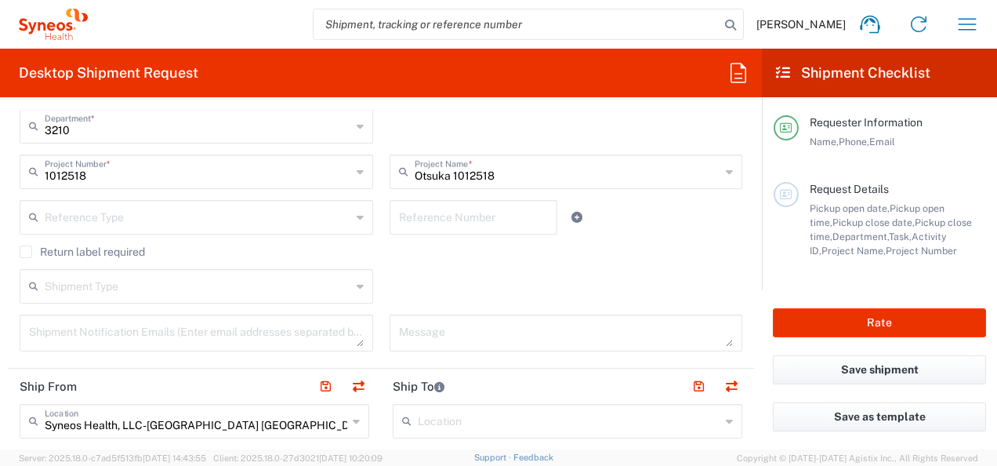
scroll to position [341, 0]
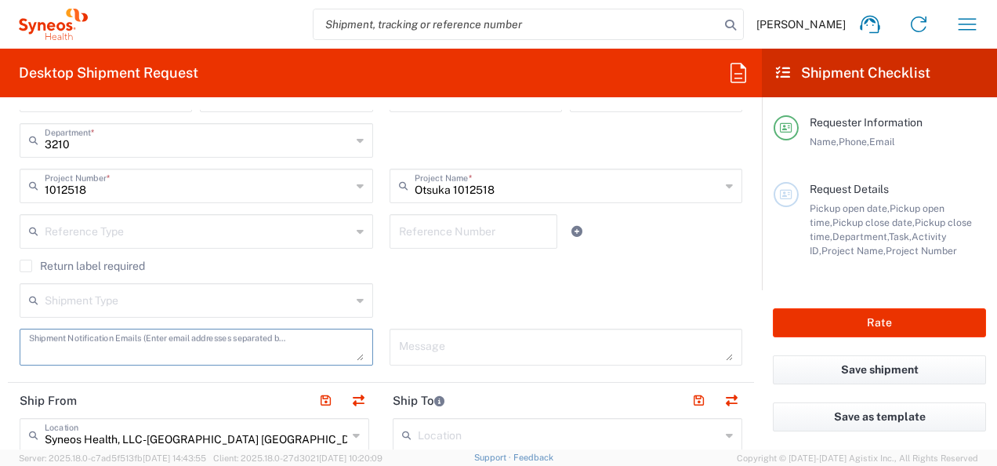
click at [156, 349] on textarea at bounding box center [196, 346] width 335 height 27
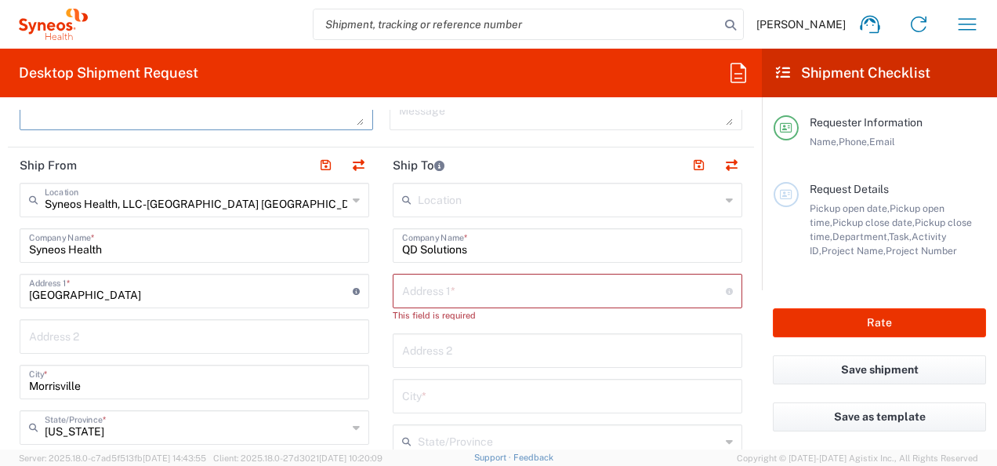
scroll to position [577, 0]
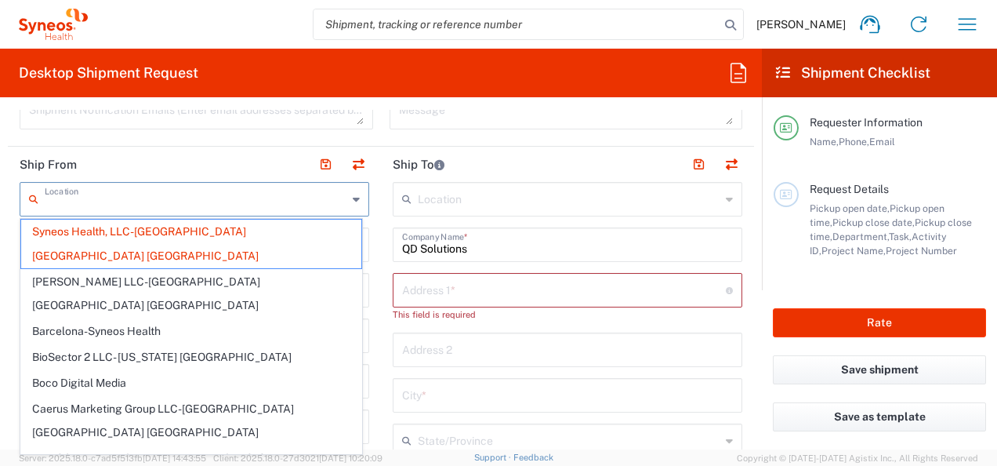
drag, startPoint x: 259, startPoint y: 205, endPoint x: 210, endPoint y: 206, distance: 48.6
click at [210, 206] on input "text" at bounding box center [196, 197] width 303 height 27
click at [2, 267] on form "Requester Information [PERSON_NAME] Name * [PHONE_NUMBER] Phone * [PERSON_NAME]…" at bounding box center [381, 279] width 762 height 339
type input "Syneos Health, LLC-[GEOGRAPHIC_DATA] [GEOGRAPHIC_DATA] [GEOGRAPHIC_DATA]"
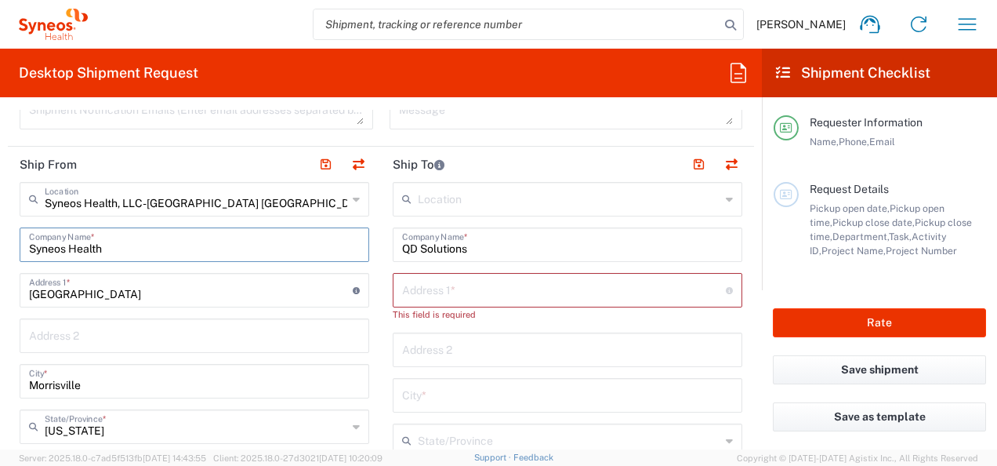
drag, startPoint x: 133, startPoint y: 249, endPoint x: 13, endPoint y: 257, distance: 121.0
paste input "text"
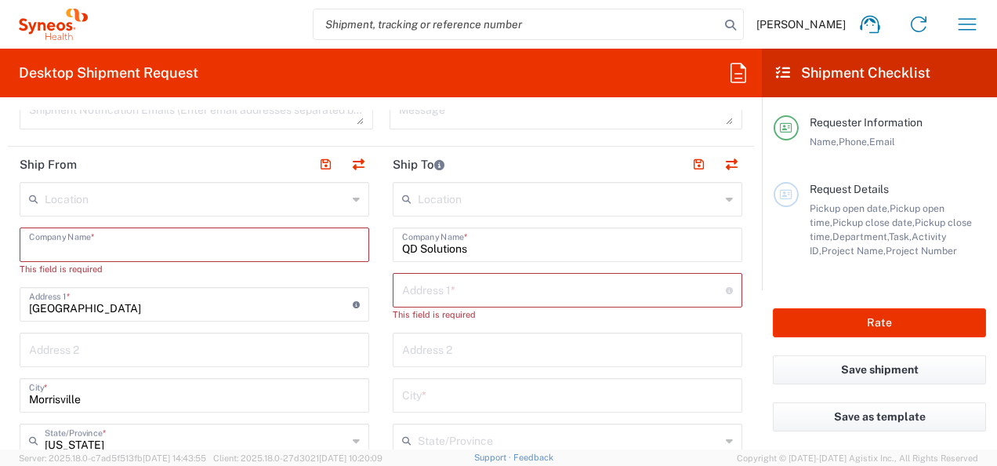
paste input "text"
click at [113, 252] on input "text" at bounding box center [194, 243] width 331 height 27
paste input "Road Runner Research, Ltd."
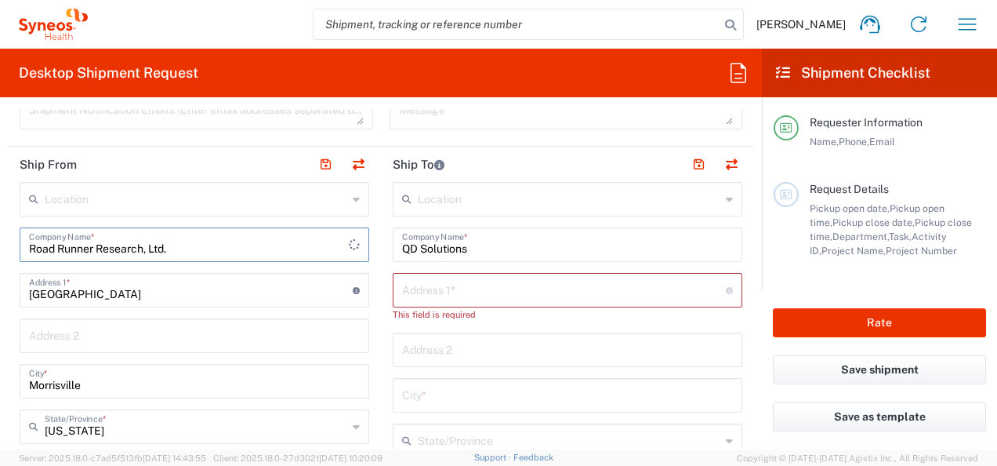
type input "Road Runner Research, Ltd."
drag, startPoint x: 132, startPoint y: 296, endPoint x: 19, endPoint y: 299, distance: 112.9
click at [20, 299] on div "1030 Sync Street Address 1 * For cross streets use street names with '&' or 'an…" at bounding box center [195, 290] width 350 height 34
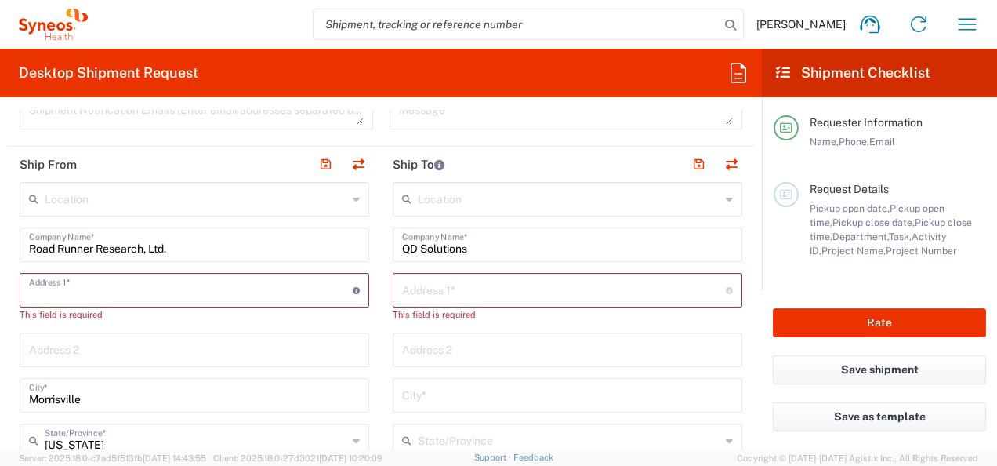
click at [150, 292] on input "text" at bounding box center [191, 288] width 324 height 27
paste input "[STREET_ADDRESS]"
type input "[STREET_ADDRESS]"
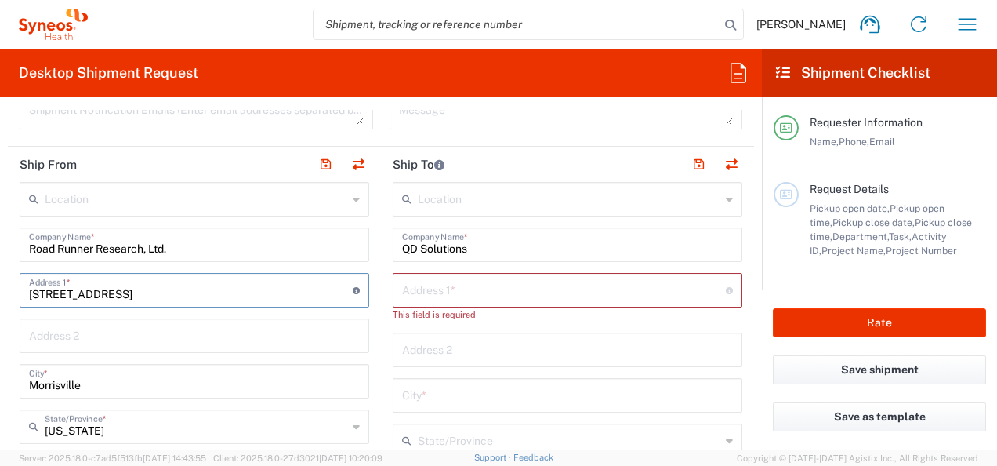
type input "Site 502"
type input "2109490505"
type input "[STREET_ADDRESS]"
drag, startPoint x: 103, startPoint y: 379, endPoint x: -2, endPoint y: 375, distance: 104.4
click at [0, 375] on html "[PERSON_NAME] Home Shipment estimator Shipment tracking Desktop shipment reques…" at bounding box center [498, 233] width 997 height 466
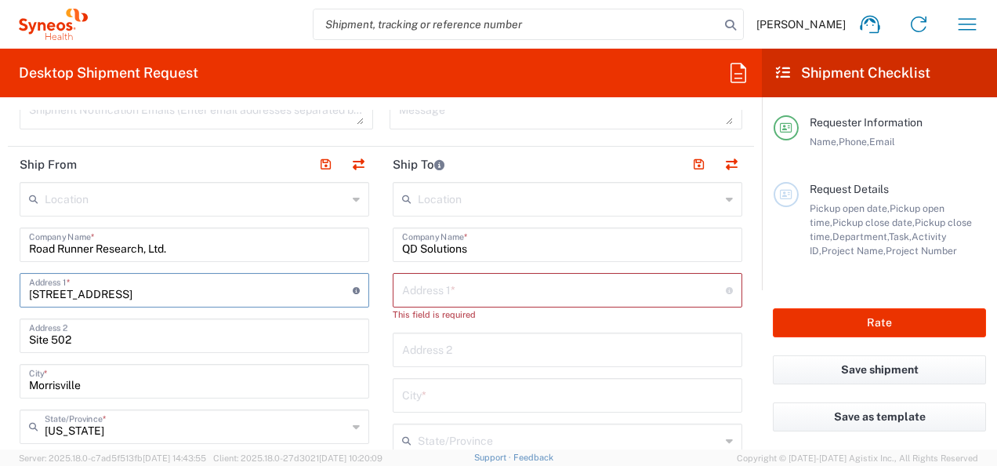
drag, startPoint x: 229, startPoint y: 285, endPoint x: 229, endPoint y: 179, distance: 105.8
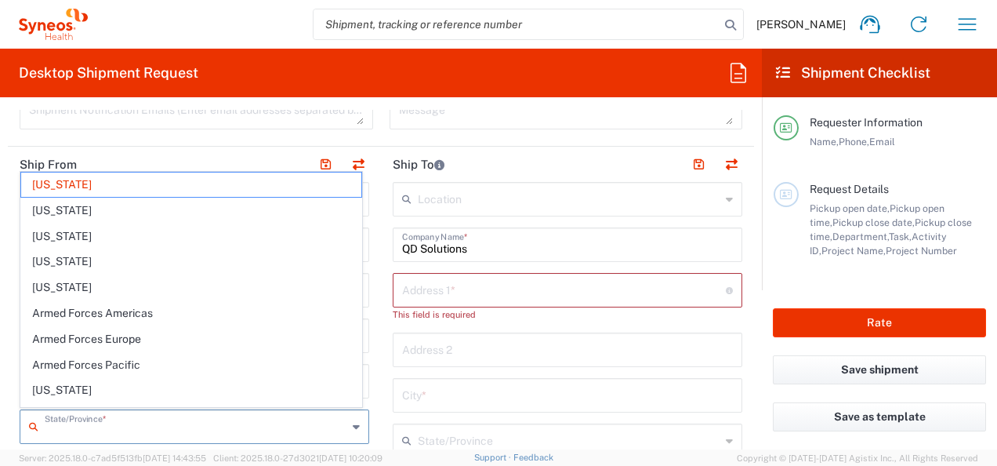
click at [48, 427] on input "text" at bounding box center [196, 425] width 303 height 27
paste input "San Antonio"
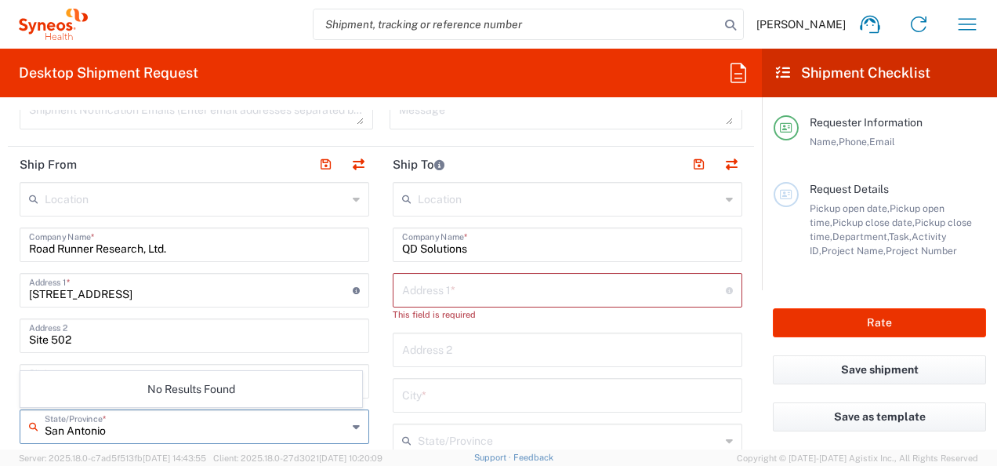
type input "San Antonio"
click at [83, 275] on input "[STREET_ADDRESS]" at bounding box center [191, 288] width 324 height 27
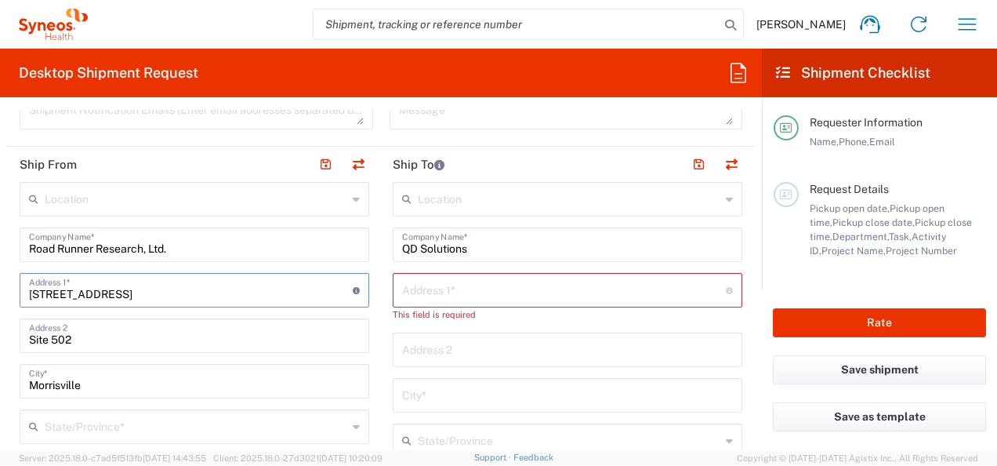
click at [105, 384] on input "Morrisville" at bounding box center [194, 379] width 331 height 27
drag, startPoint x: 105, startPoint y: 384, endPoint x: -3, endPoint y: 380, distance: 108.3
click at [0, 380] on html "[PERSON_NAME] Home Shipment estimator Shipment tracking Desktop shipment reques…" at bounding box center [498, 233] width 997 height 466
paste input "San Antonio"
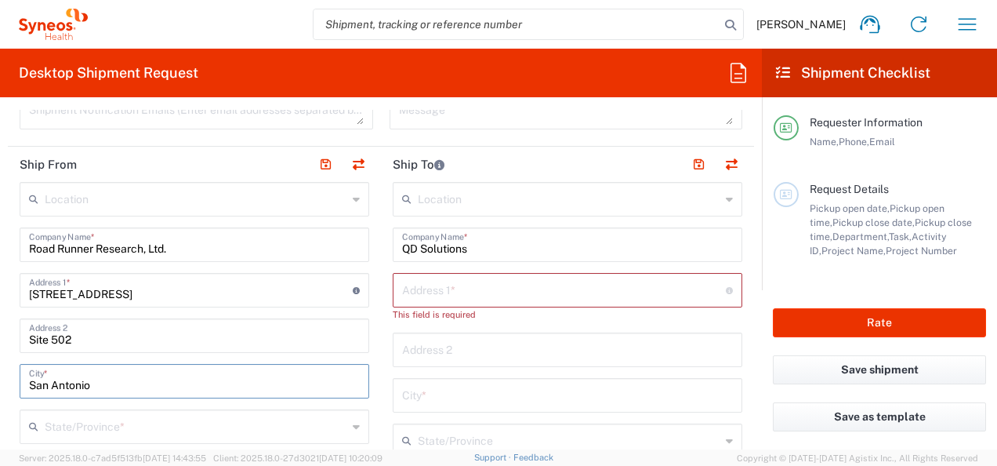
type input "San Antonio"
click at [0, 445] on html "[PERSON_NAME] Home Shipment estimator Shipment tracking Desktop shipment reques…" at bounding box center [498, 233] width 997 height 466
click at [77, 435] on input "text" at bounding box center [196, 425] width 303 height 27
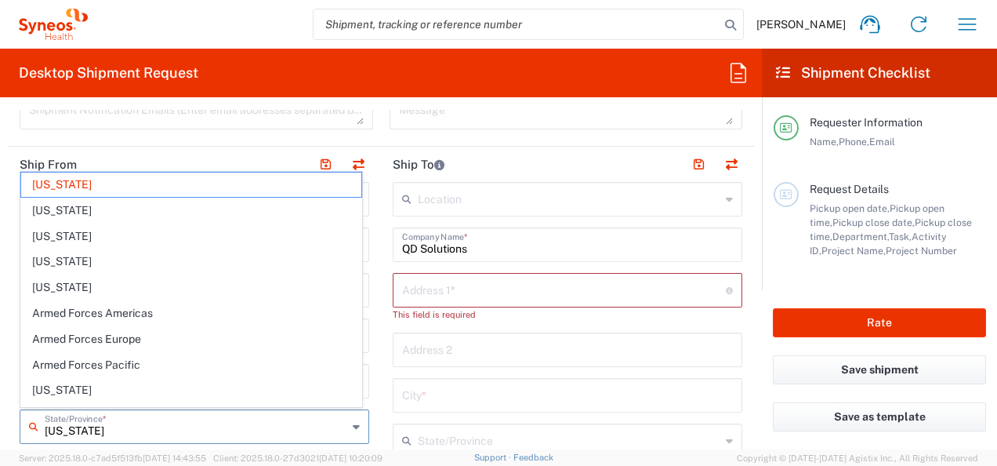
drag, startPoint x: 143, startPoint y: 437, endPoint x: -3, endPoint y: 430, distance: 146.0
click at [0, 430] on html "[PERSON_NAME] Home Shipment estimator Shipment tracking Desktop shipment reques…" at bounding box center [498, 233] width 997 height 466
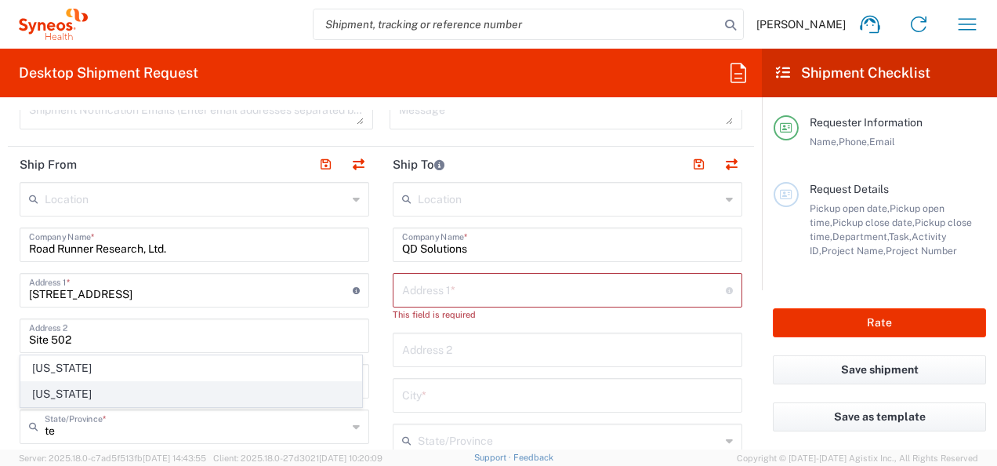
click at [40, 390] on span "[US_STATE]" at bounding box center [191, 394] width 340 height 24
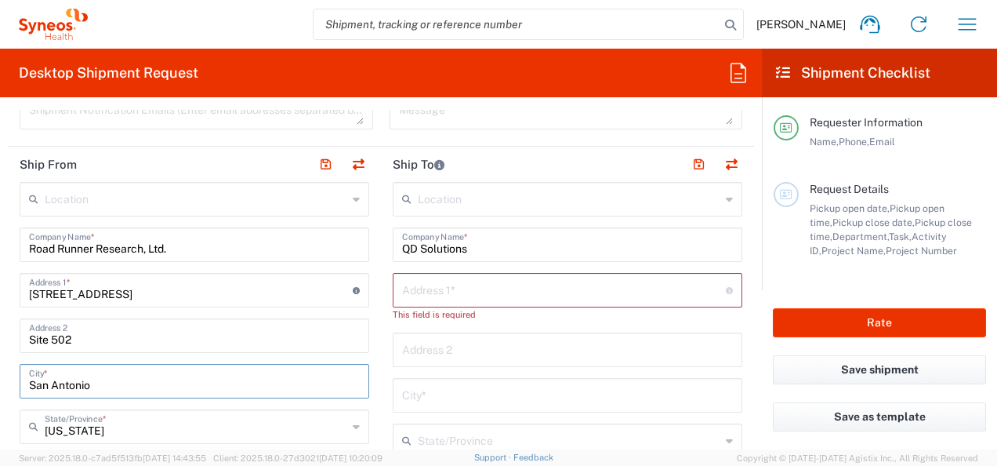
click at [41, 390] on input "San Antonio" at bounding box center [194, 379] width 331 height 27
click at [21, 437] on div "[US_STATE] State/Province *" at bounding box center [195, 426] width 350 height 34
type input "[US_STATE]"
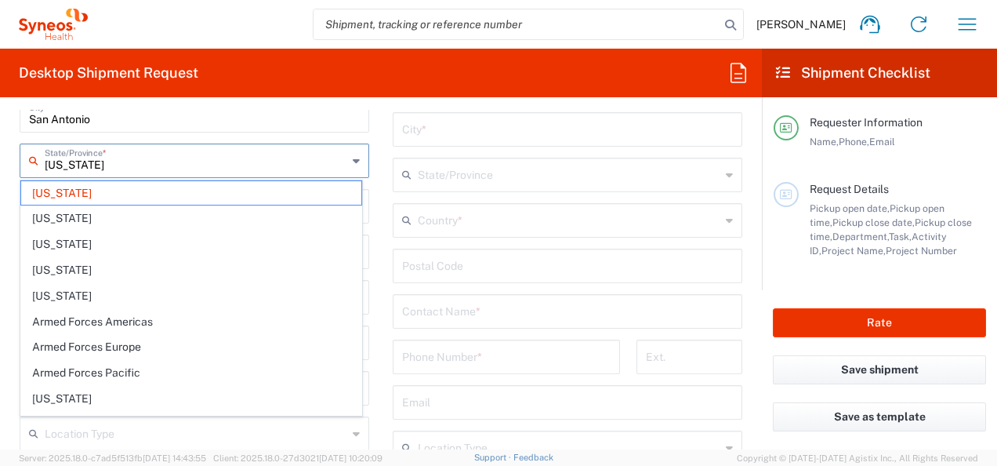
scroll to position [844, 0]
click at [100, 187] on span "[US_STATE]" at bounding box center [191, 192] width 340 height 24
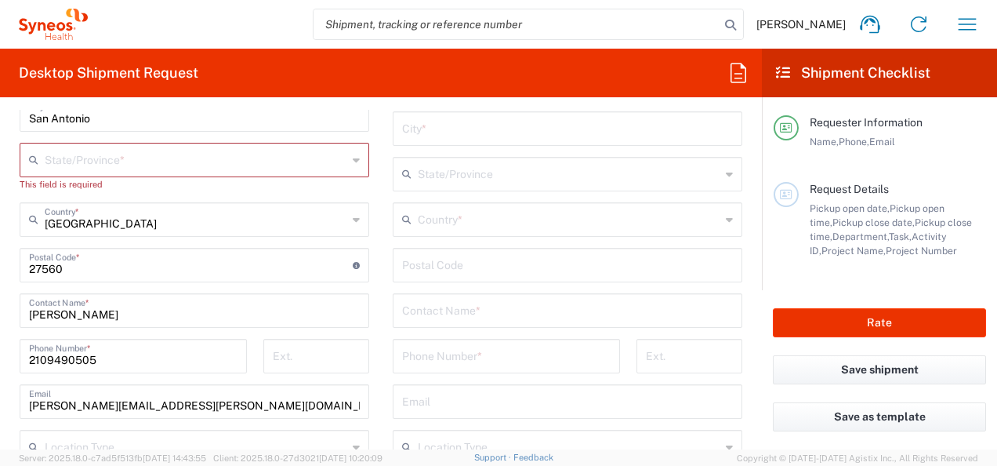
click at [101, 187] on div "This field is required" at bounding box center [195, 184] width 350 height 14
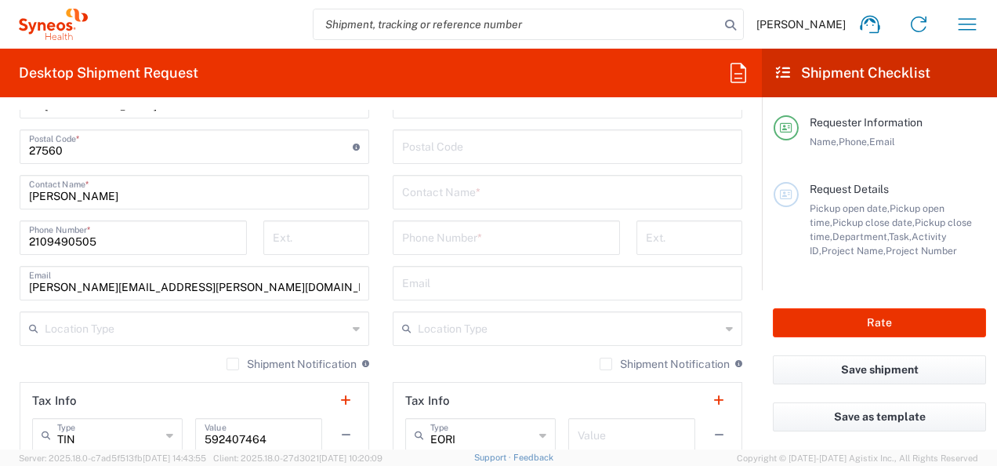
scroll to position [963, 0]
click at [381, 326] on main "Location [PERSON_NAME] LLC-[GEOGRAPHIC_DATA] [GEOGRAPHIC_DATA] [GEOGRAPHIC_DATA…" at bounding box center [567, 132] width 373 height 673
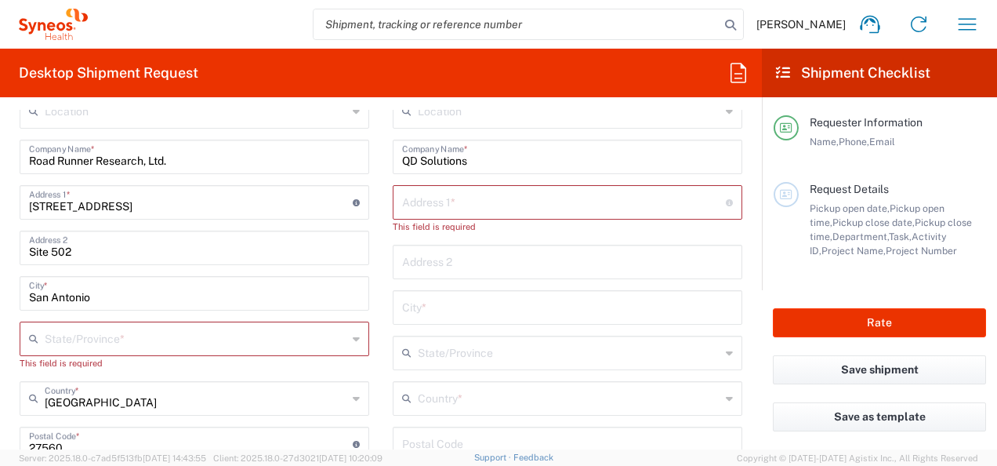
scroll to position [662, 0]
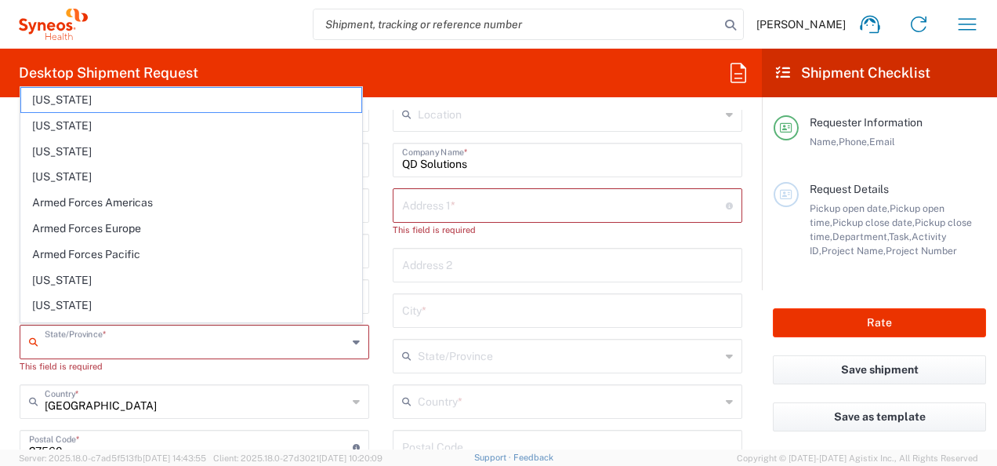
click at [233, 336] on input "text" at bounding box center [196, 340] width 303 height 27
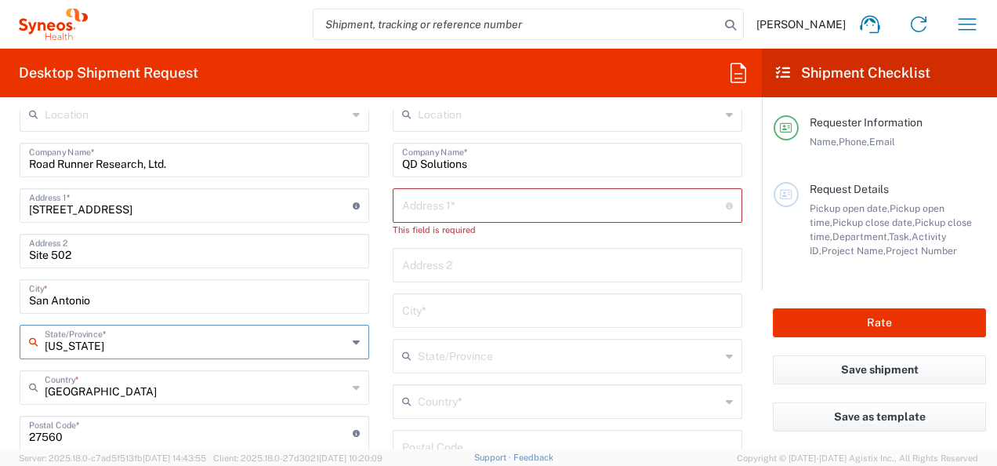
type input "[US_STATE]"
click at [370, 325] on main "Location [PERSON_NAME] LLC-[GEOGRAPHIC_DATA] [GEOGRAPHIC_DATA] [GEOGRAPHIC_DATA…" at bounding box center [194, 426] width 373 height 659
drag, startPoint x: 89, startPoint y: 437, endPoint x: -3, endPoint y: 437, distance: 92.5
click at [0, 437] on html "[PERSON_NAME] Home Shipment estimator Shipment tracking Desktop shipment reques…" at bounding box center [498, 233] width 997 height 466
type input "78249"
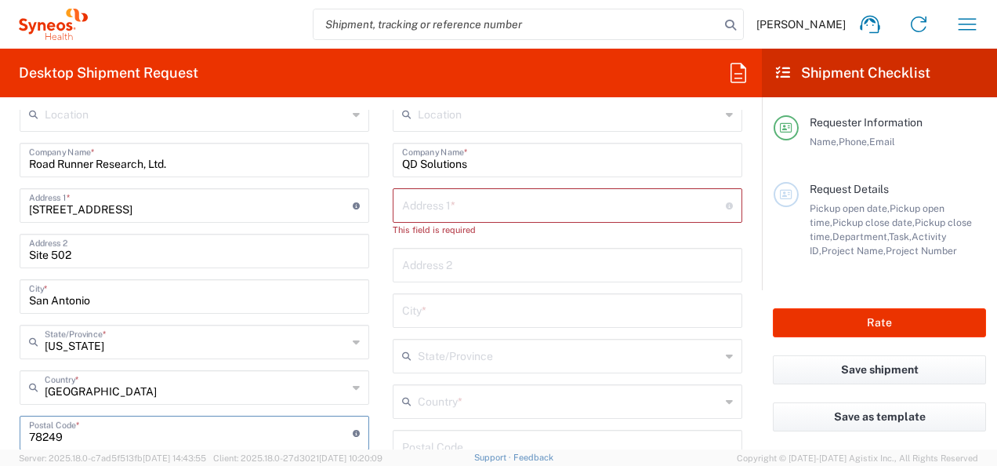
click at [383, 408] on main "Location [PERSON_NAME] LLC-[GEOGRAPHIC_DATA] [GEOGRAPHIC_DATA] [GEOGRAPHIC_DATA…" at bounding box center [567, 433] width 373 height 673
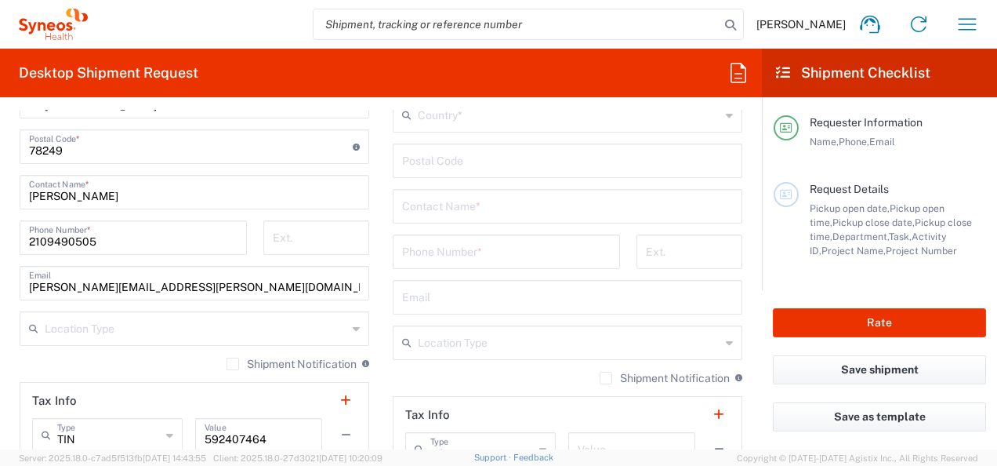
scroll to position [956, 0]
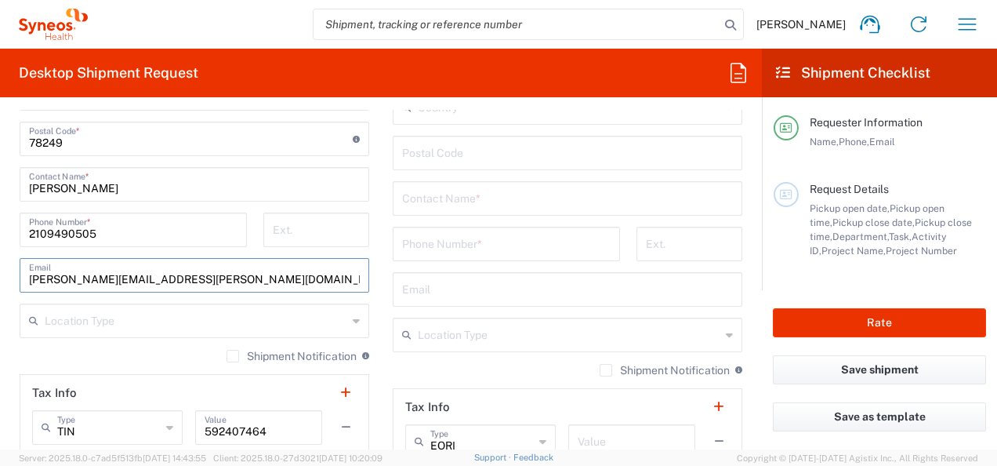
drag, startPoint x: 227, startPoint y: 278, endPoint x: 11, endPoint y: 279, distance: 216.4
click at [11, 279] on main "Location [PERSON_NAME] LLC-[GEOGRAPHIC_DATA] [GEOGRAPHIC_DATA] [GEOGRAPHIC_DATA…" at bounding box center [194, 132] width 373 height 659
paste input "text"
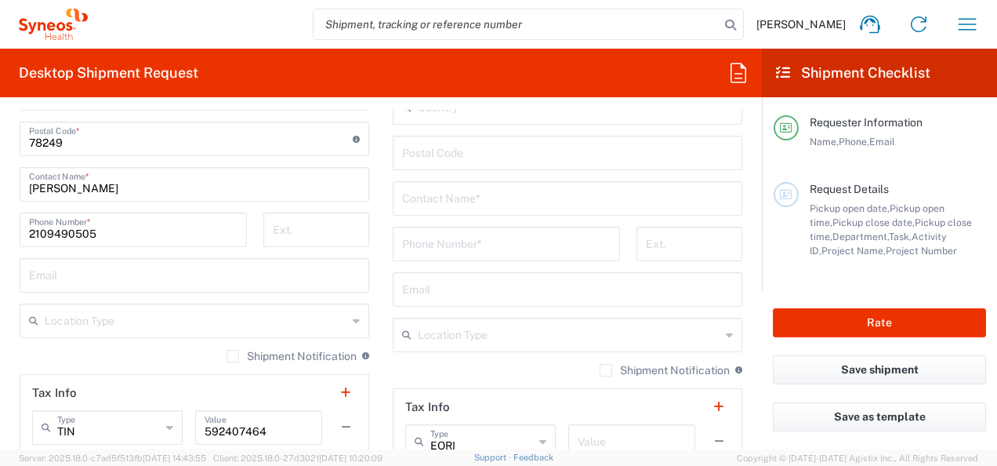
click at [9, 273] on main "Location [PERSON_NAME] LLC-[GEOGRAPHIC_DATA] [GEOGRAPHIC_DATA] [GEOGRAPHIC_DATA…" at bounding box center [194, 132] width 373 height 659
drag, startPoint x: 9, startPoint y: 273, endPoint x: 65, endPoint y: 263, distance: 56.6
click at [65, 263] on main "Location [PERSON_NAME] LLC-[GEOGRAPHIC_DATA] [GEOGRAPHIC_DATA] [GEOGRAPHIC_DATA…" at bounding box center [194, 132] width 373 height 659
click at [72, 273] on input "text" at bounding box center [194, 273] width 331 height 27
click at [73, 273] on input "text" at bounding box center [194, 273] width 331 height 27
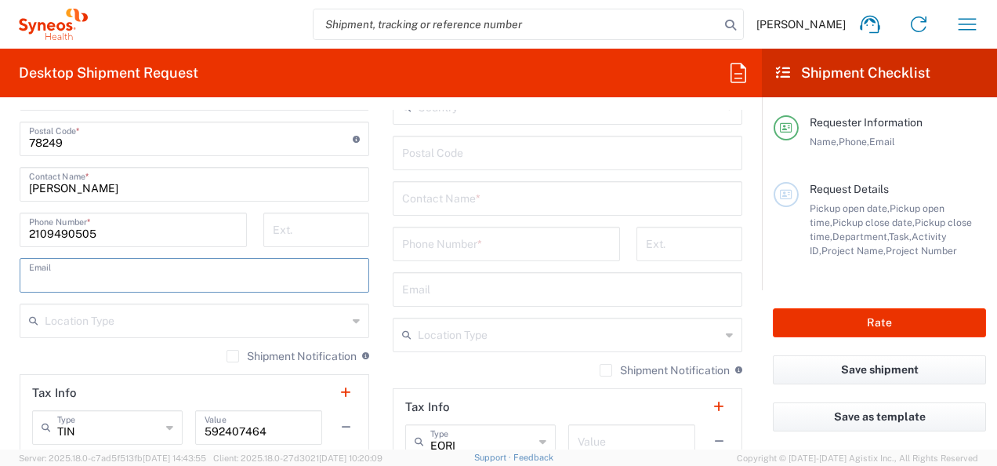
click at [130, 281] on input "text" at bounding box center [194, 273] width 331 height 27
paste input "[EMAIL_ADDRESS][DOMAIN_NAME]"
type input "[EMAIL_ADDRESS][DOMAIN_NAME]"
click at [381, 303] on main "Location [PERSON_NAME] LLC-[GEOGRAPHIC_DATA] [GEOGRAPHIC_DATA] [GEOGRAPHIC_DATA…" at bounding box center [567, 139] width 373 height 673
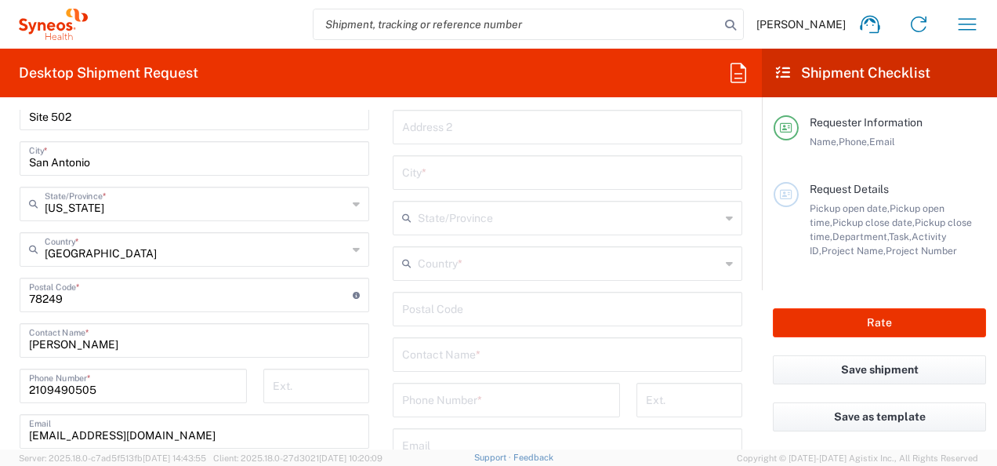
scroll to position [828, 0]
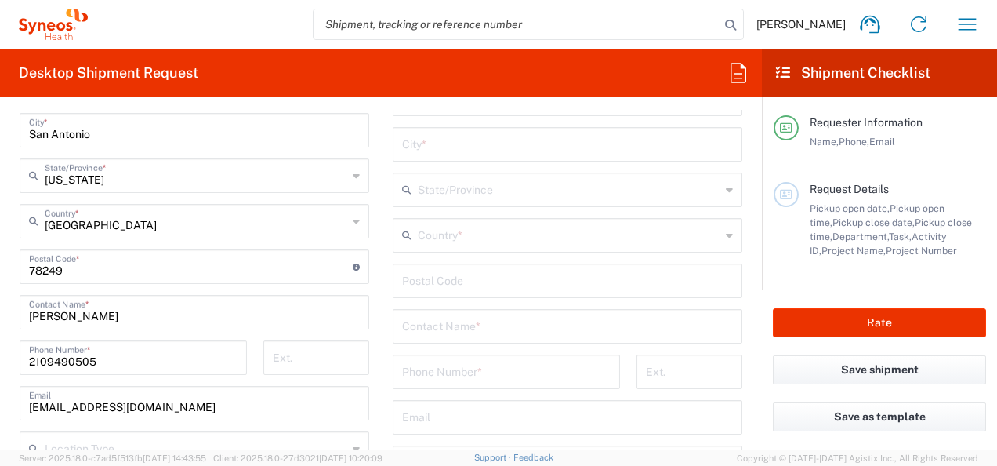
click at [108, 348] on input "2109490505" at bounding box center [133, 356] width 209 height 27
drag, startPoint x: 108, startPoint y: 348, endPoint x: -3, endPoint y: 342, distance: 111.5
click at [0, 342] on html "[PERSON_NAME] Home Shipment estimator Shipment tracking Desktop shipment reques…" at bounding box center [498, 233] width 997 height 466
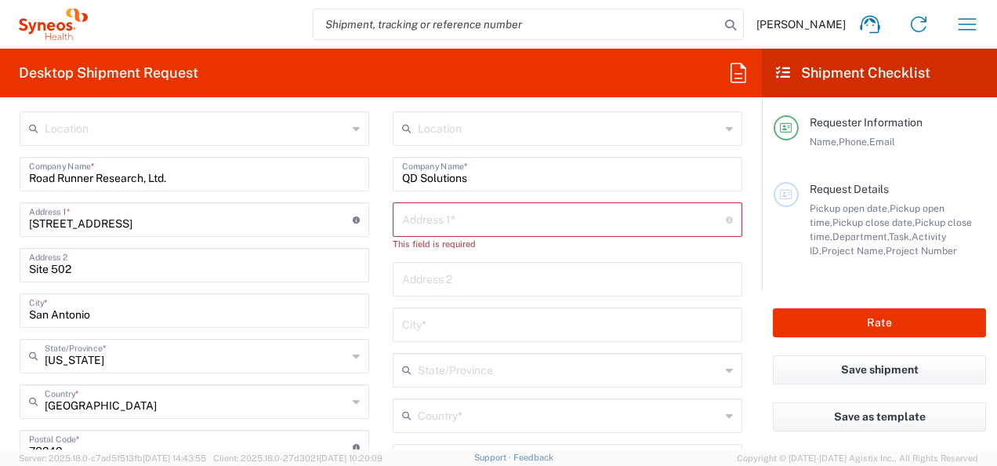
scroll to position [627, 0]
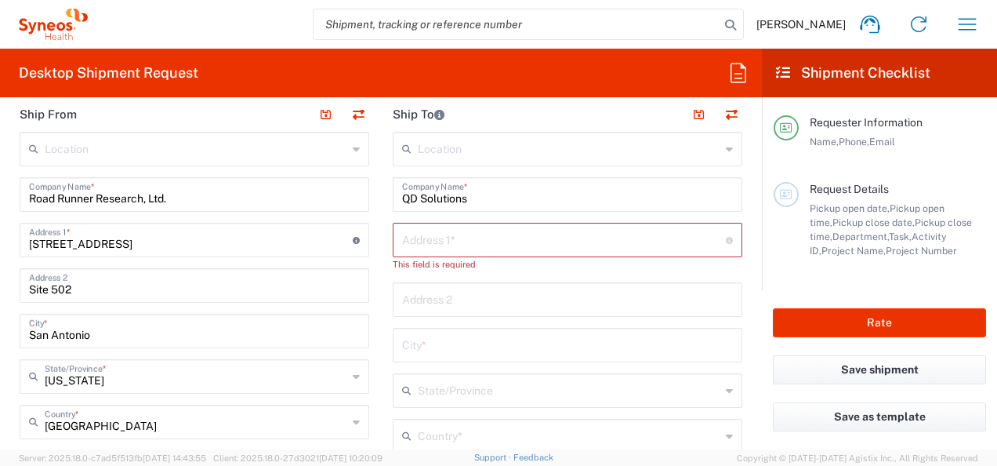
click at [427, 303] on input "text" at bounding box center [567, 298] width 331 height 27
type input "A"
type input "Q"
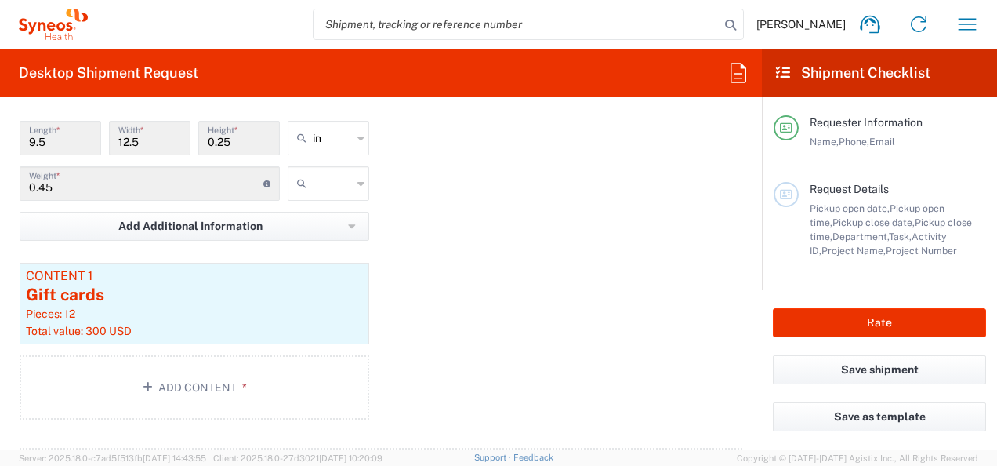
scroll to position [1528, 0]
click at [96, 270] on div "Content 1" at bounding box center [194, 275] width 337 height 14
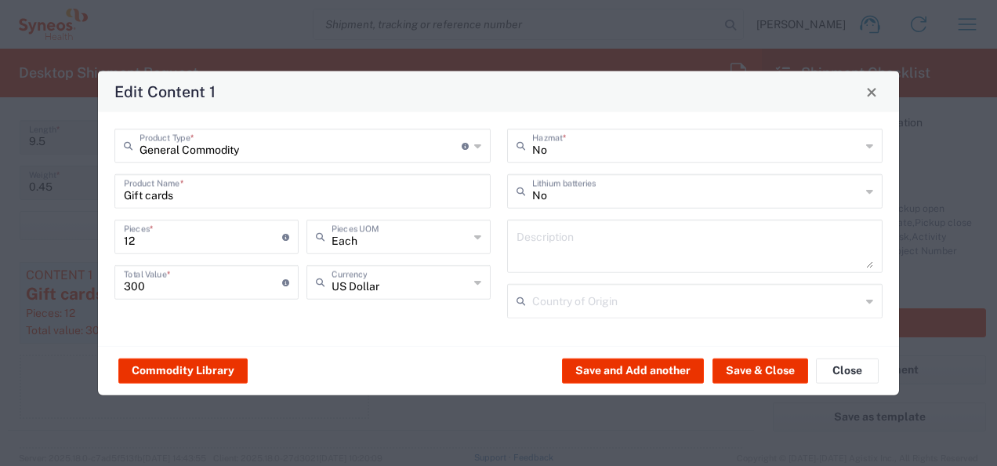
click at [137, 240] on input "12" at bounding box center [203, 235] width 158 height 27
type input "1"
type input "25"
type input "15"
type input "375"
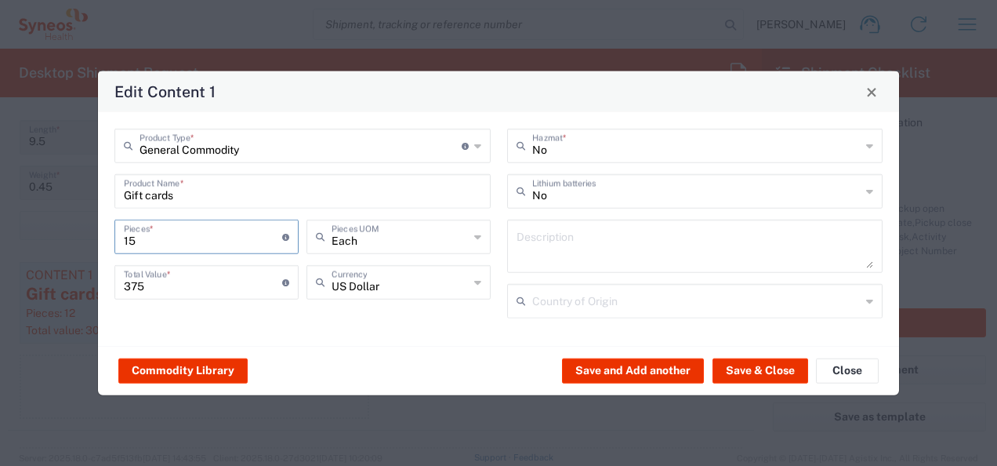
type input "15"
click at [152, 288] on input "375" at bounding box center [203, 280] width 158 height 27
click at [314, 355] on div "Commodity Library Save and Add another Save & Close Close" at bounding box center [498, 370] width 801 height 49
click at [781, 362] on button "Save & Close" at bounding box center [761, 370] width 96 height 25
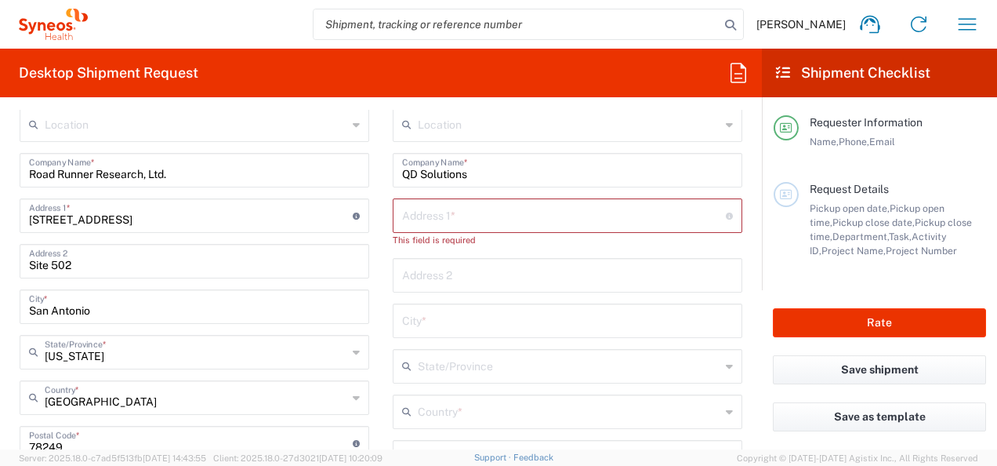
scroll to position [648, 0]
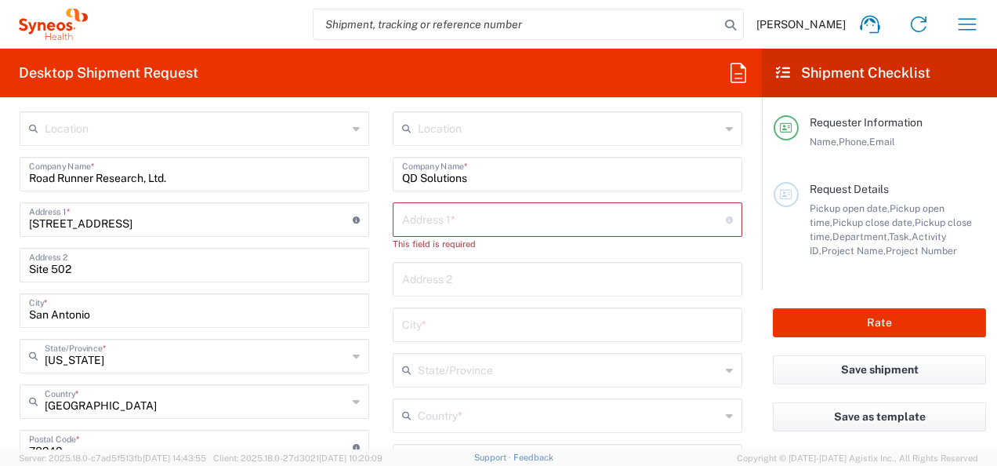
click at [407, 218] on input "text" at bounding box center [564, 218] width 324 height 27
paste input "[STREET_ADDRESS]"
type input "[STREET_ADDRESS]"
type input "Suite 110"
type input "AUSTIN"
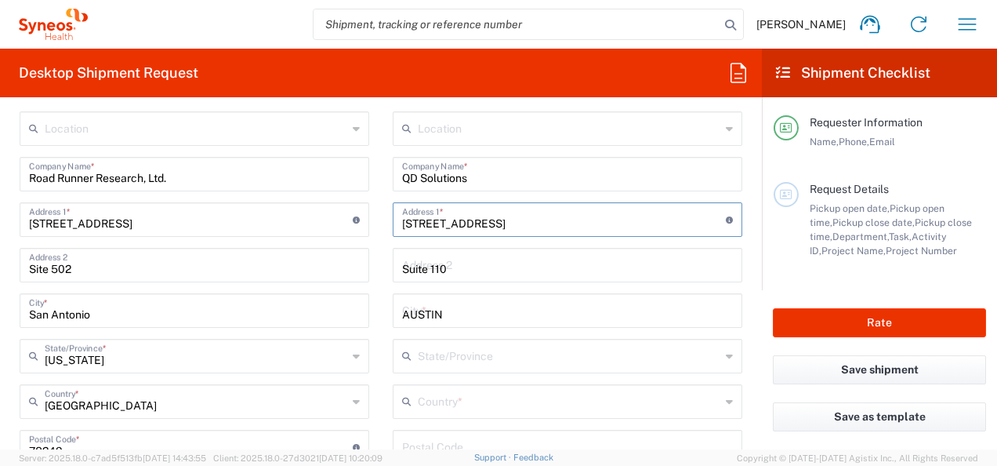
type input "[US_STATE]"
type input "[GEOGRAPHIC_DATA]"
type input "78759"
type input "5127121733"
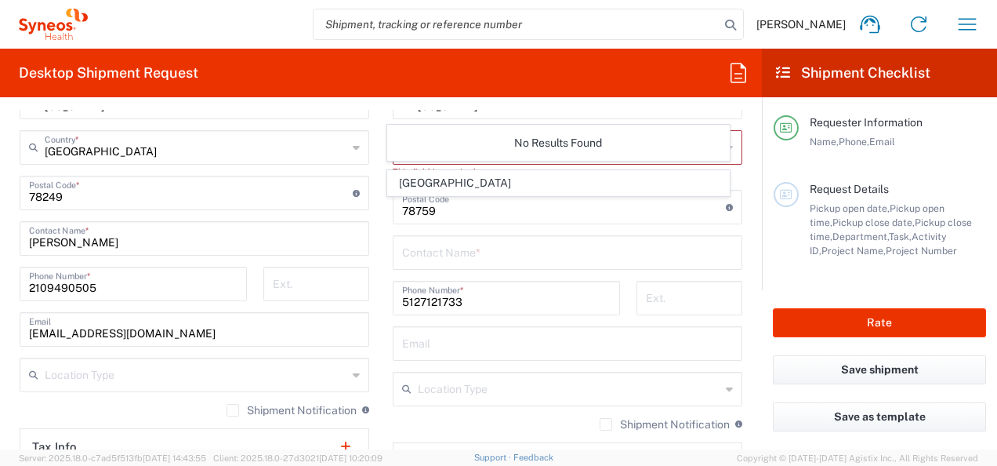
scroll to position [863, 0]
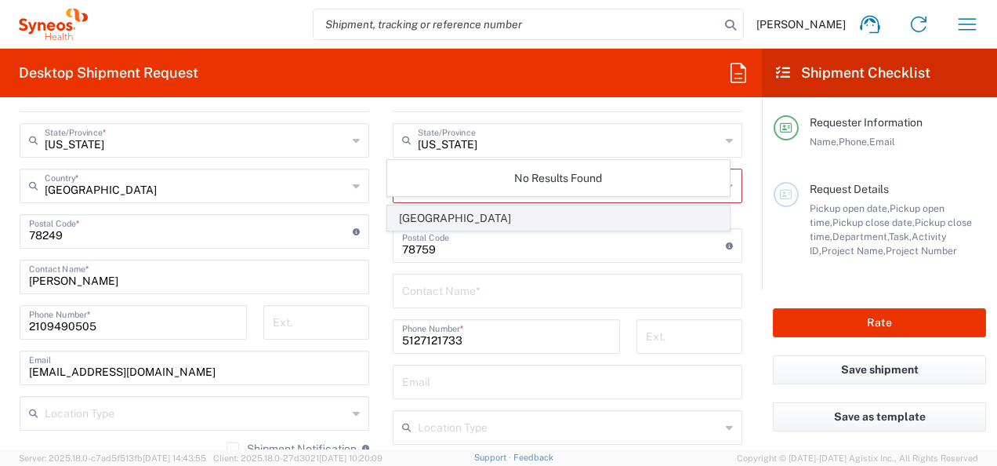
type input "[STREET_ADDRESS]"
click at [604, 219] on span "[GEOGRAPHIC_DATA]" at bounding box center [558, 218] width 340 height 24
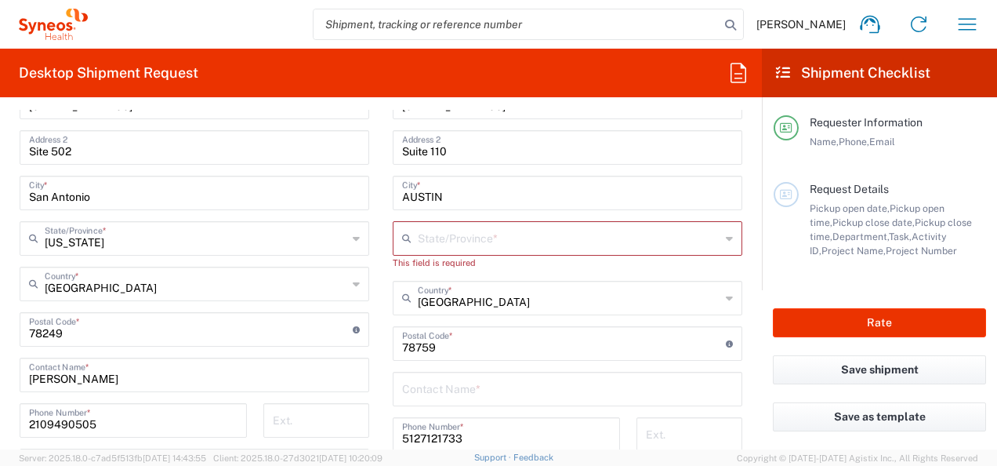
scroll to position [764, 0]
click at [648, 249] on input "text" at bounding box center [569, 237] width 303 height 27
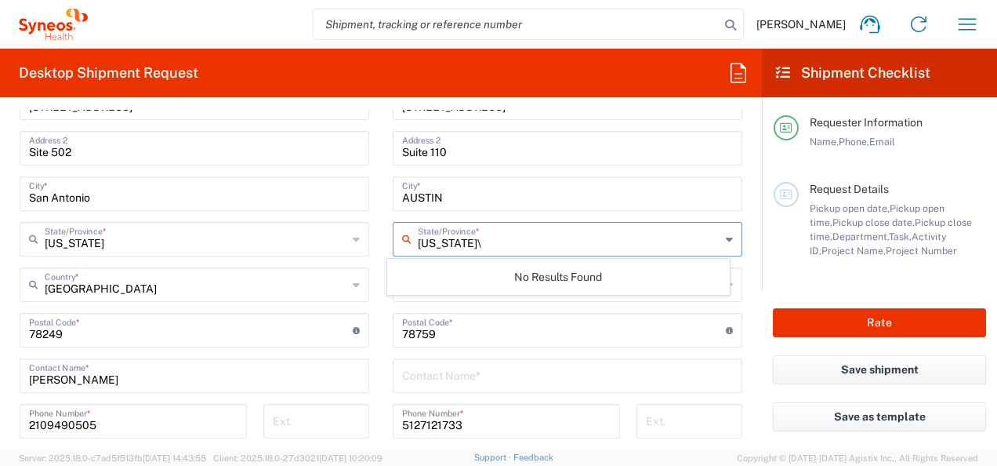
type input "[US_STATE]\"
click at [649, 216] on div "Location [PERSON_NAME] LLC-[GEOGRAPHIC_DATA] [GEOGRAPHIC_DATA] [GEOGRAPHIC_DATA…" at bounding box center [568, 324] width 350 height 659
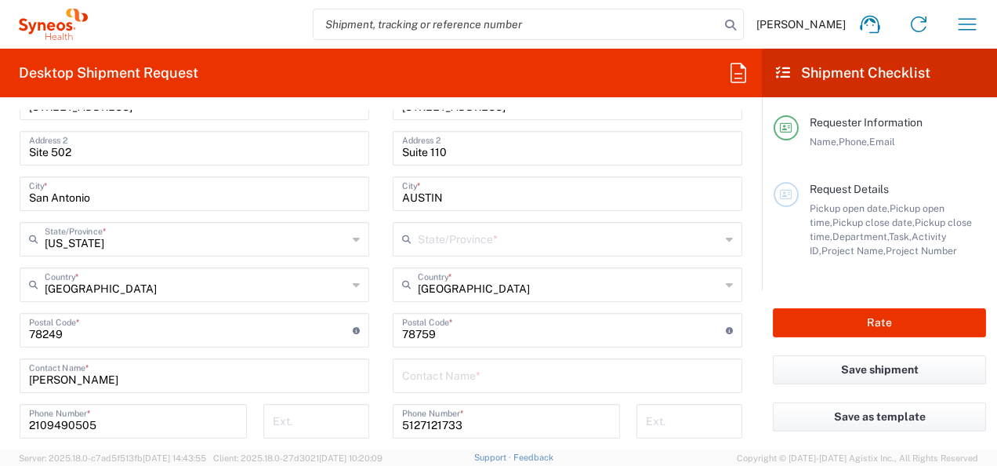
click at [490, 241] on input "text" at bounding box center [569, 237] width 303 height 27
type input "[US_STATE]"
click at [749, 289] on form "Requester Information [PERSON_NAME] Name * [PHONE_NUMBER] Phone * [PERSON_NAME]…" at bounding box center [381, 279] width 762 height 339
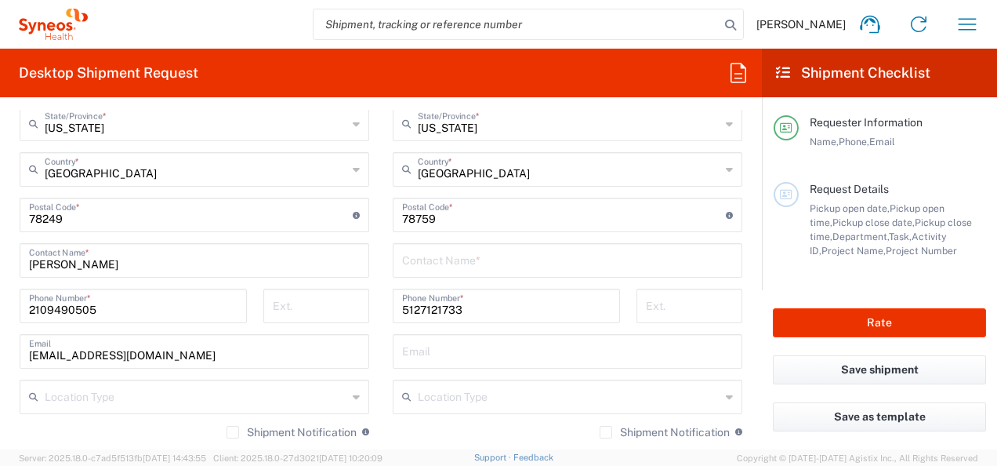
scroll to position [880, 0]
click at [411, 351] on input "text" at bounding box center [567, 349] width 331 height 27
paste input "[PERSON_NAME][EMAIL_ADDRESS][DOMAIN_NAME]"
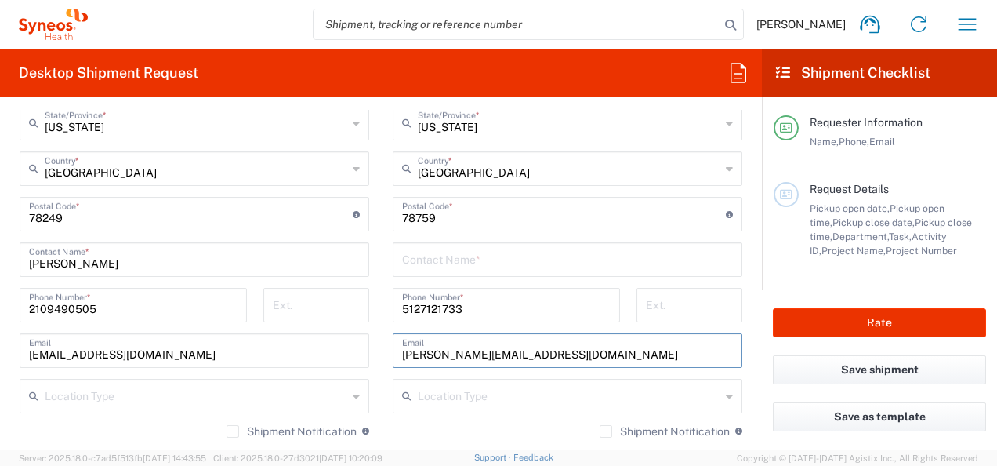
type input "[PERSON_NAME][EMAIL_ADDRESS][DOMAIN_NAME]"
click at [477, 254] on input "text" at bounding box center [567, 258] width 331 height 27
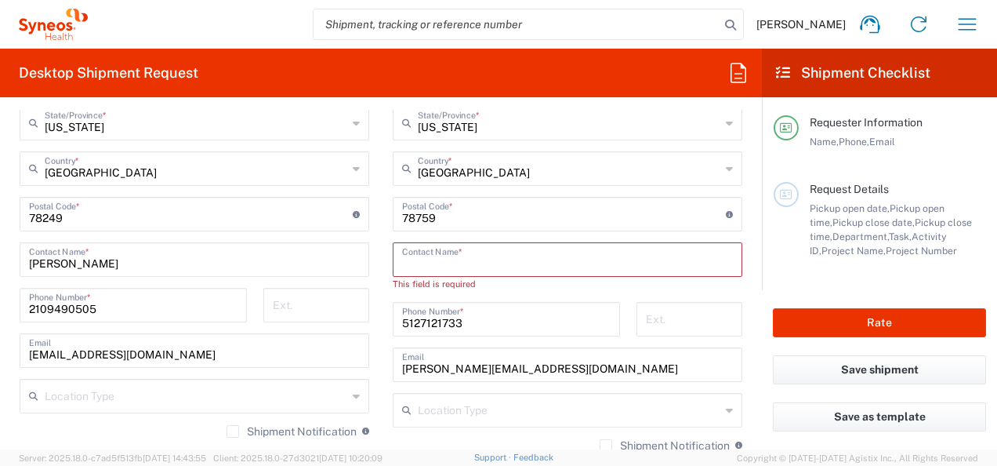
click at [499, 260] on input "text" at bounding box center [567, 258] width 331 height 27
paste input "[PERSON_NAME]"
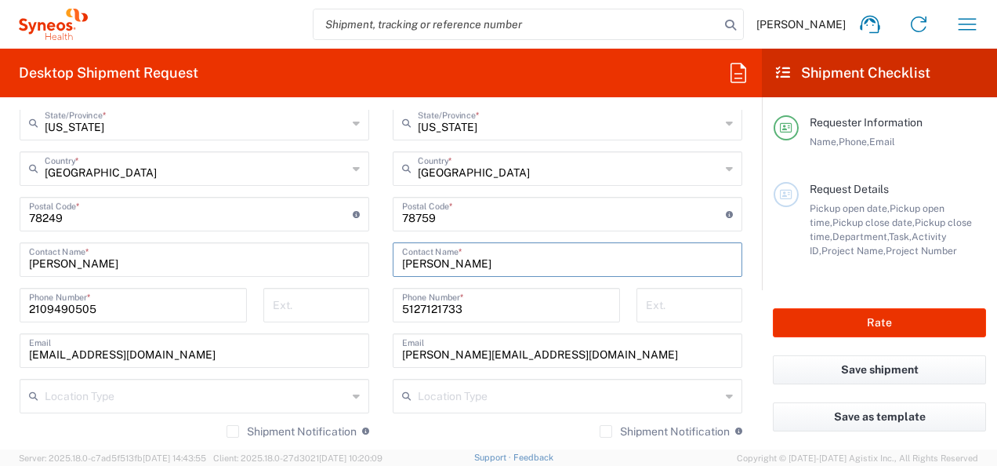
type input "[PERSON_NAME]"
click at [734, 350] on main "Location [PERSON_NAME] LLC-[GEOGRAPHIC_DATA] [GEOGRAPHIC_DATA] [GEOGRAPHIC_DATA…" at bounding box center [567, 207] width 373 height 659
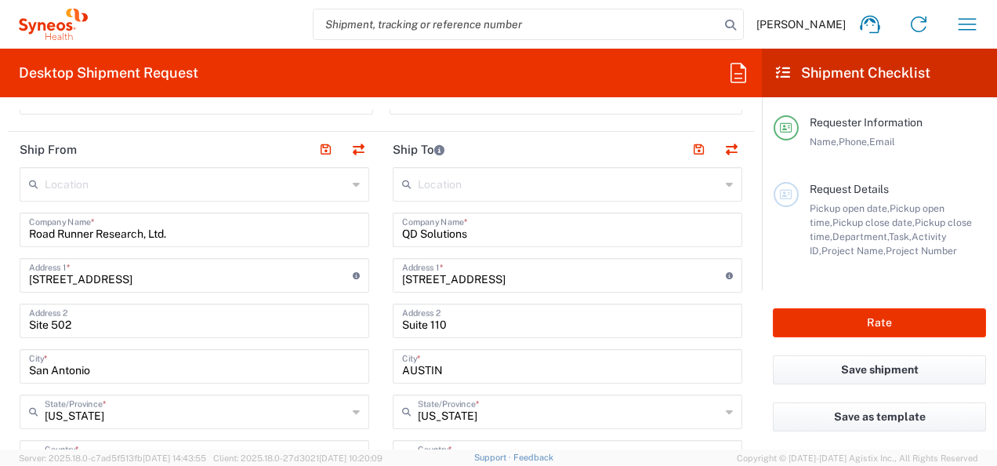
scroll to position [601, 0]
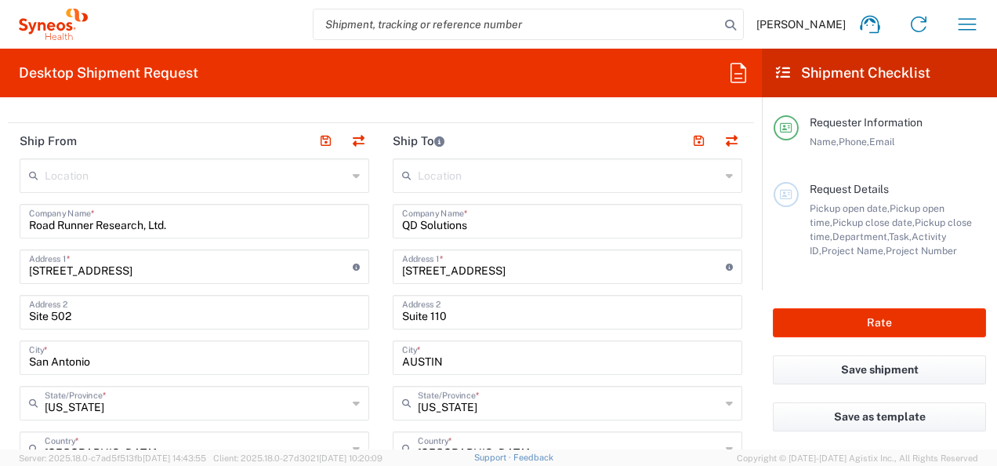
click at [452, 310] on input "Suite 110" at bounding box center [567, 310] width 331 height 27
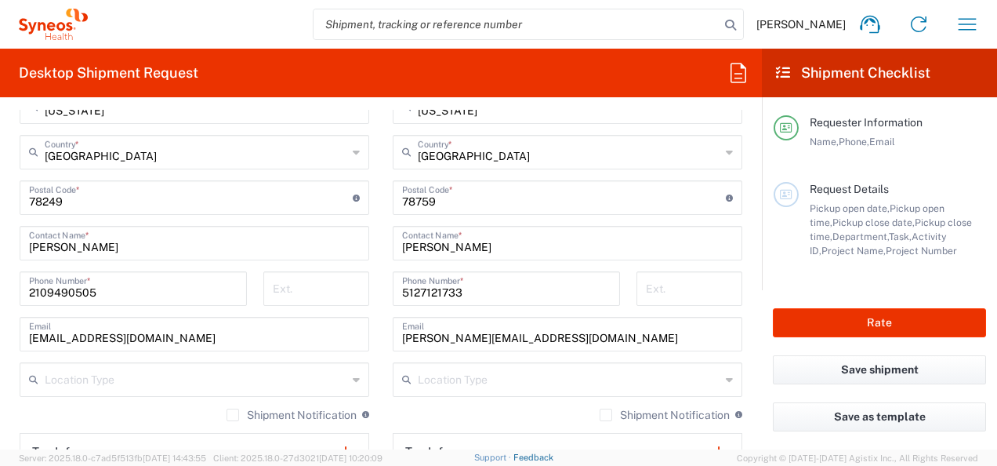
type input "Suite 230"
click at [419, 198] on input "undefined" at bounding box center [564, 196] width 324 height 27
click at [420, 199] on input "undefined" at bounding box center [564, 196] width 324 height 27
click at [426, 199] on input "undefined" at bounding box center [564, 196] width 324 height 27
click at [436, 198] on input "undefined" at bounding box center [564, 196] width 324 height 27
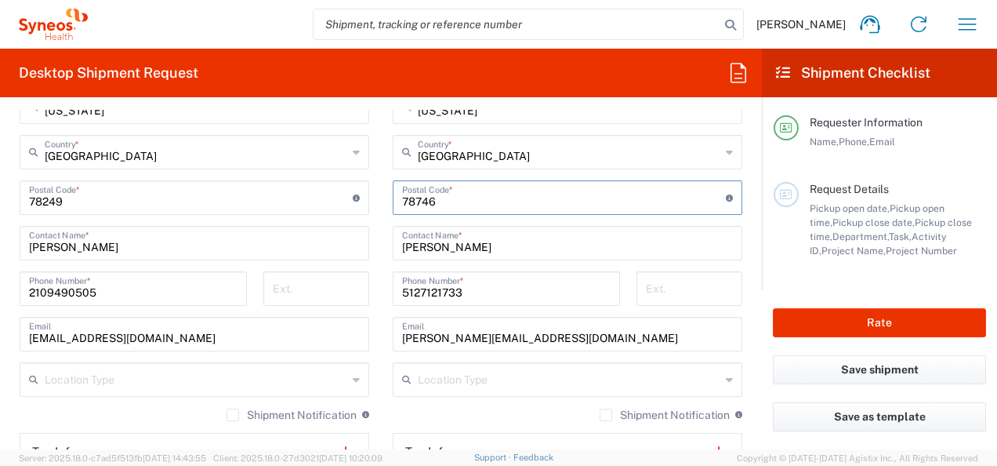
type input "78746"
click at [745, 198] on form "Requester Information [PERSON_NAME] Name * [PHONE_NUMBER] Phone * [PERSON_NAME]…" at bounding box center [381, 279] width 762 height 339
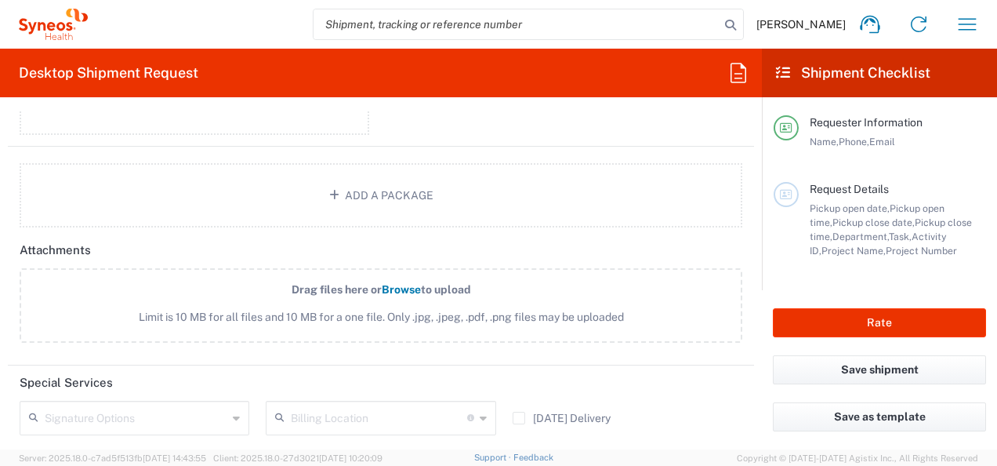
scroll to position [1802, 0]
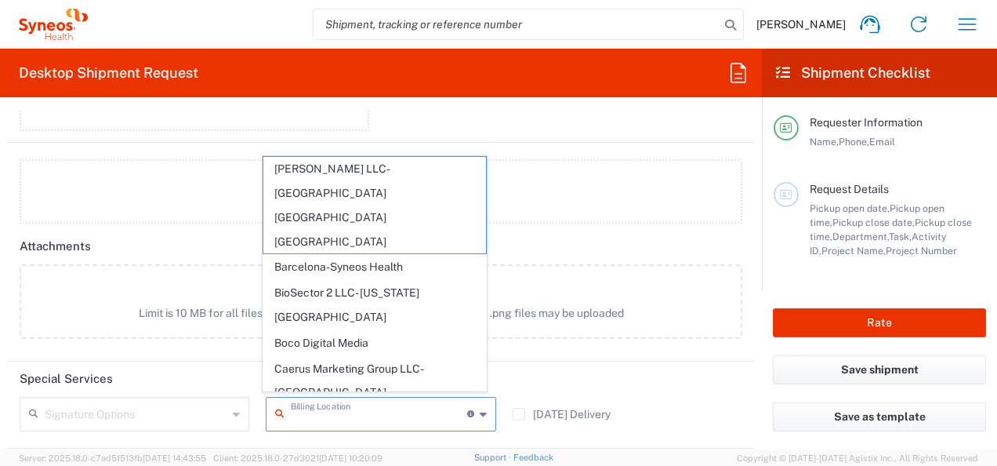
drag, startPoint x: 479, startPoint y: 245, endPoint x: 422, endPoint y: 404, distance: 169.1
click at [422, 404] on input "text" at bounding box center [379, 412] width 176 height 27
click at [690, 365] on header "Special Services" at bounding box center [381, 378] width 746 height 35
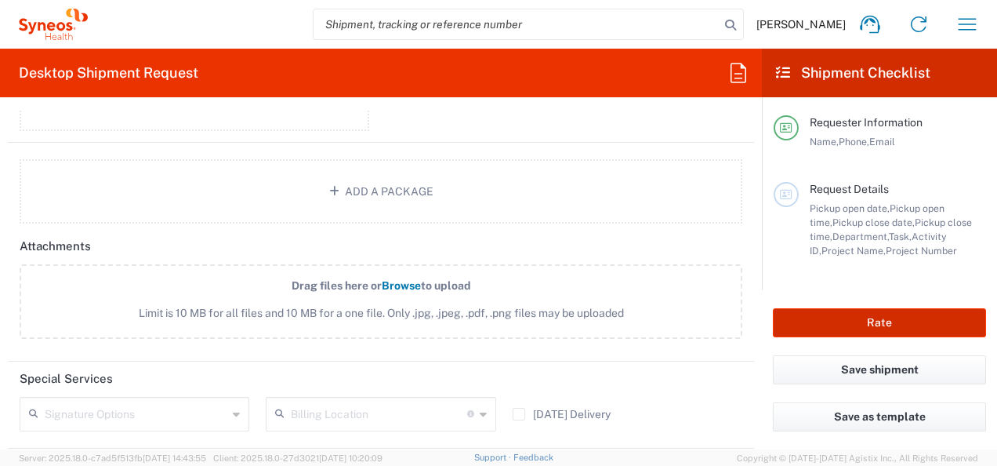
click at [859, 325] on button "Rate" at bounding box center [879, 322] width 213 height 29
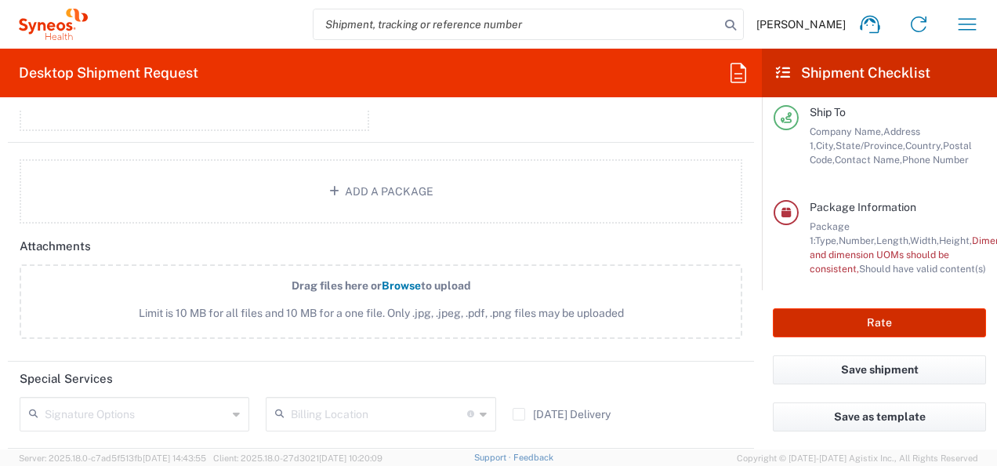
scroll to position [312, 0]
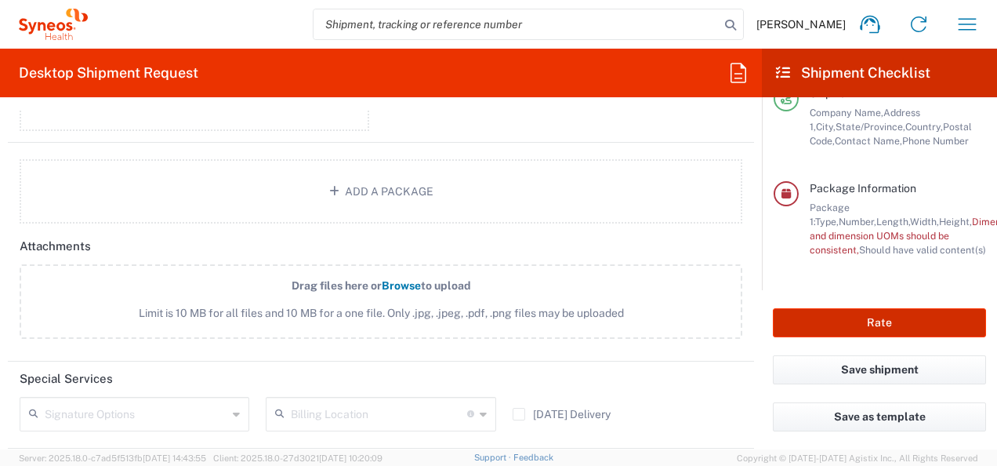
type input "1012518"
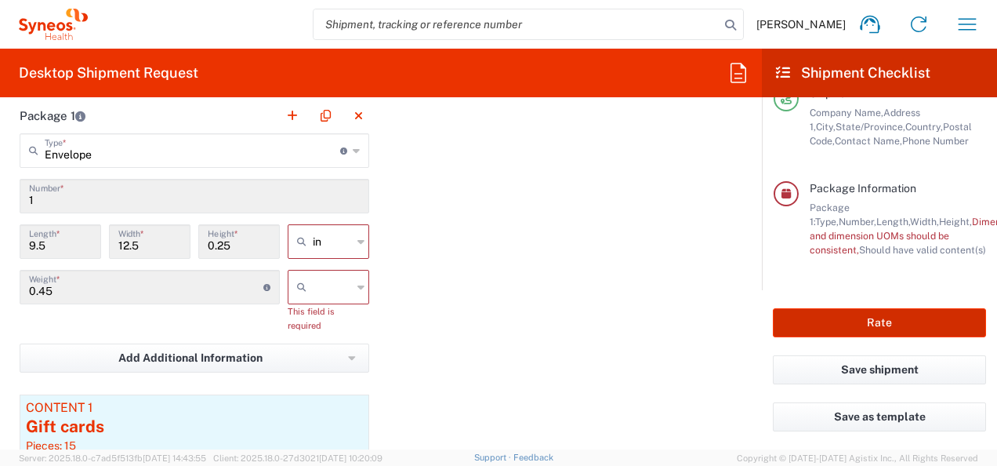
scroll to position [1408, 0]
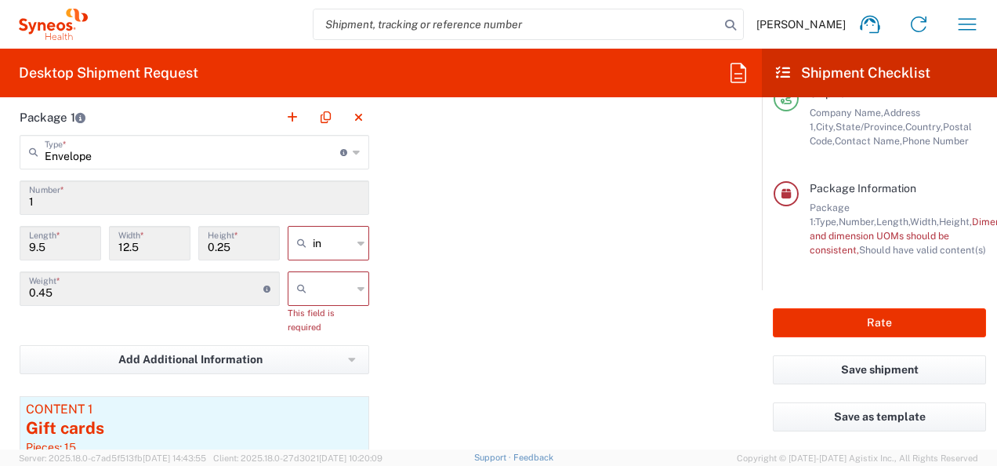
click at [249, 287] on input "0.45" at bounding box center [146, 287] width 234 height 27
click at [360, 287] on div at bounding box center [329, 288] width 82 height 34
click at [309, 346] on span "lbs" at bounding box center [323, 345] width 77 height 24
type input "lbs"
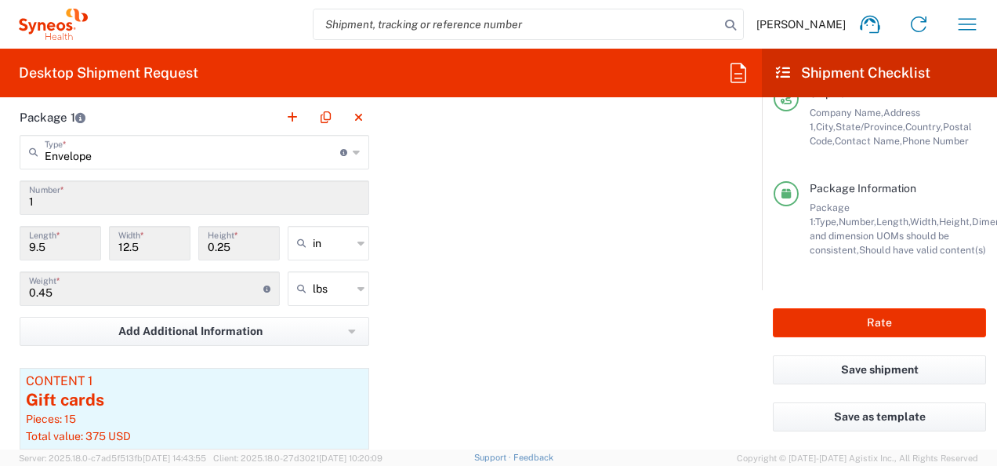
drag, startPoint x: 91, startPoint y: 295, endPoint x: -3, endPoint y: 286, distance: 94.5
click at [0, 286] on html "[PERSON_NAME] Home Shipment estimator Shipment tracking Desktop shipment reques…" at bounding box center [498, 233] width 997 height 466
drag, startPoint x: 0, startPoint y: 286, endPoint x: 69, endPoint y: 293, distance: 69.4
click at [69, 293] on input "0.45" at bounding box center [146, 287] width 234 height 27
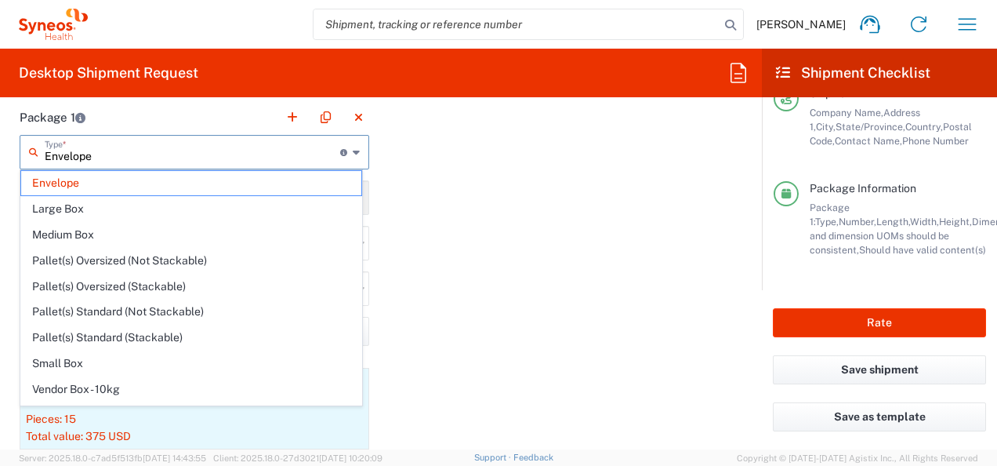
click at [177, 151] on input "Envelope" at bounding box center [193, 150] width 296 height 27
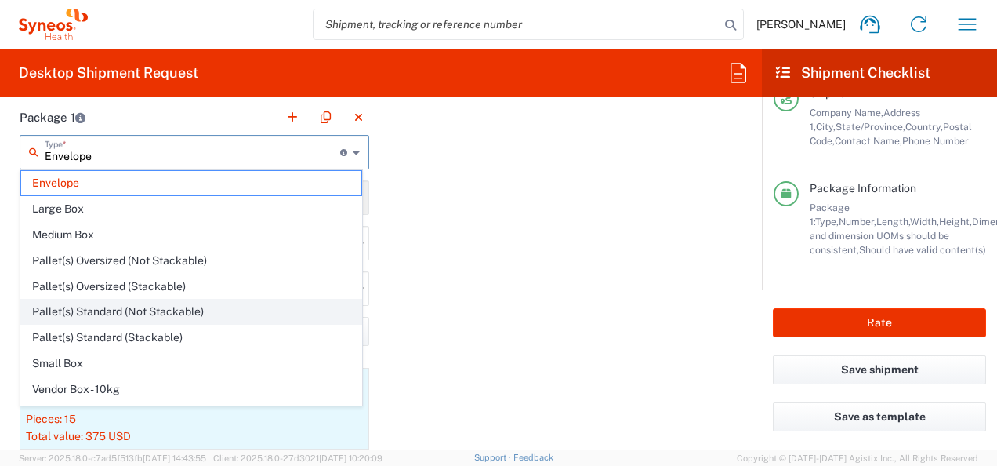
scroll to position [42, 0]
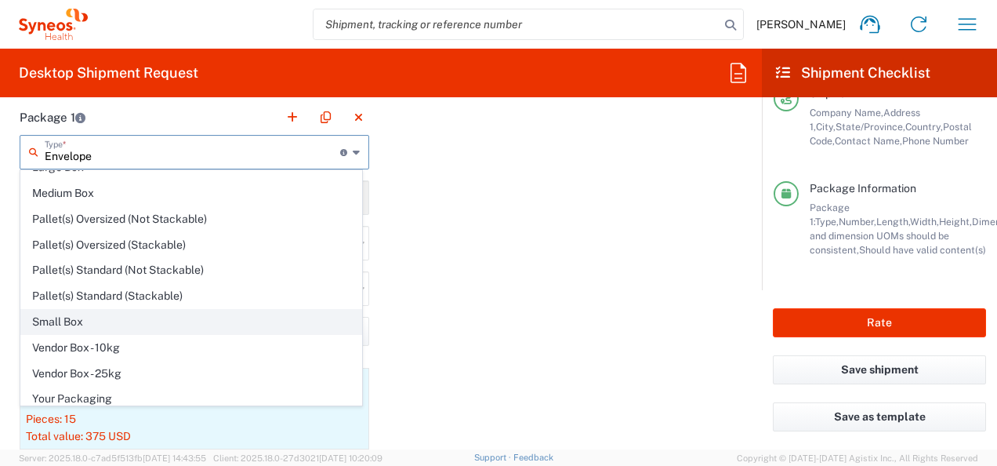
click at [140, 318] on span "Small Box" at bounding box center [191, 322] width 340 height 24
type input "Small Box"
type input "12.25"
type input "11"
type input "1.5"
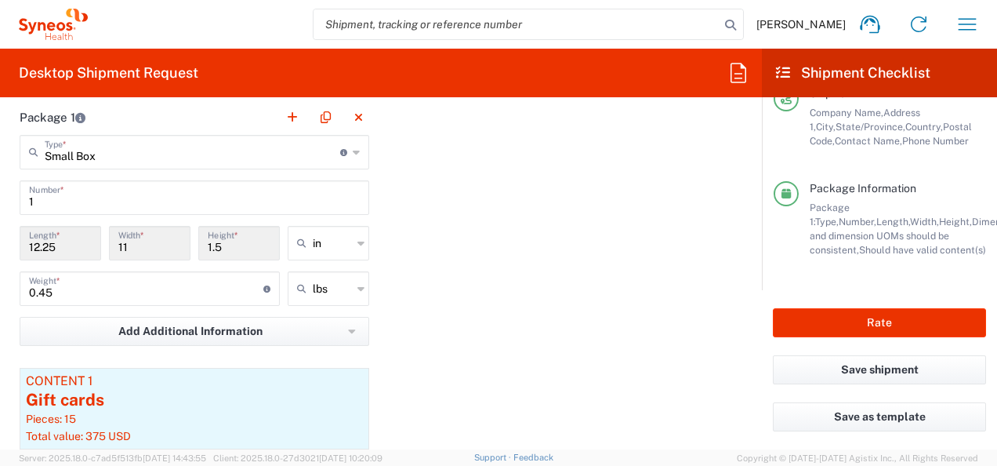
click at [152, 284] on input "0.45" at bounding box center [146, 287] width 234 height 27
click at [911, 329] on button "Rate" at bounding box center [879, 322] width 213 height 29
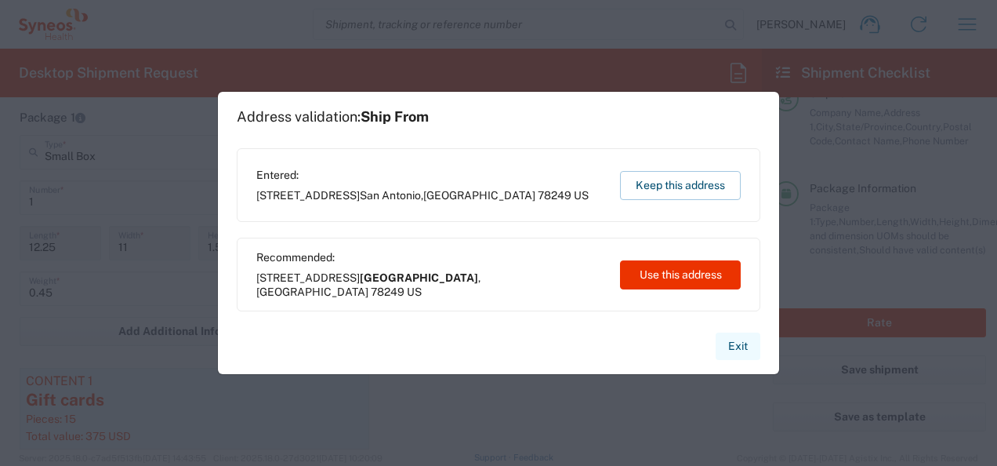
click at [745, 345] on button "Exit" at bounding box center [738, 345] width 45 height 27
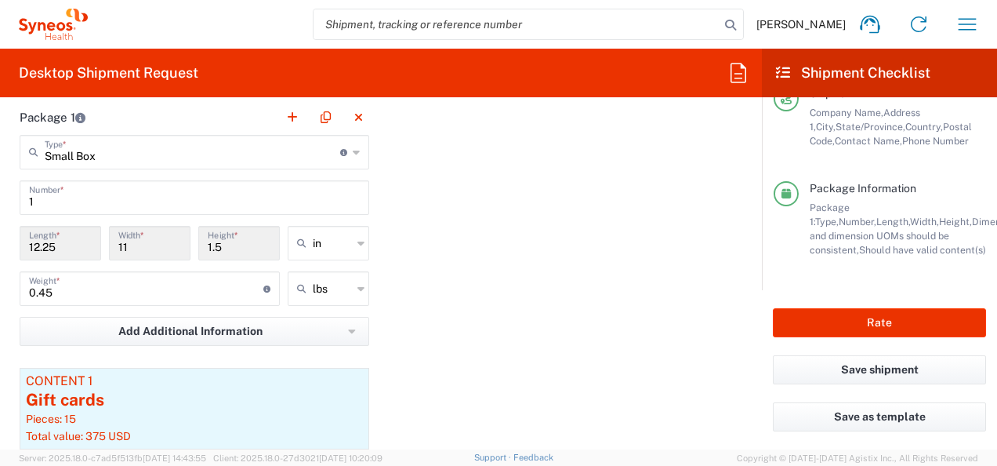
click at [66, 292] on input "0.45" at bounding box center [146, 287] width 234 height 27
drag, startPoint x: 66, startPoint y: 292, endPoint x: -3, endPoint y: 295, distance: 69.0
click at [0, 295] on html "[PERSON_NAME] Home Shipment estimator Shipment tracking Desktop shipment reques…" at bounding box center [498, 233] width 997 height 466
type input "1"
click at [420, 304] on div "Package 1 Small Box Type * Material used to package goods Envelope Large Box Me…" at bounding box center [381, 318] width 746 height 437
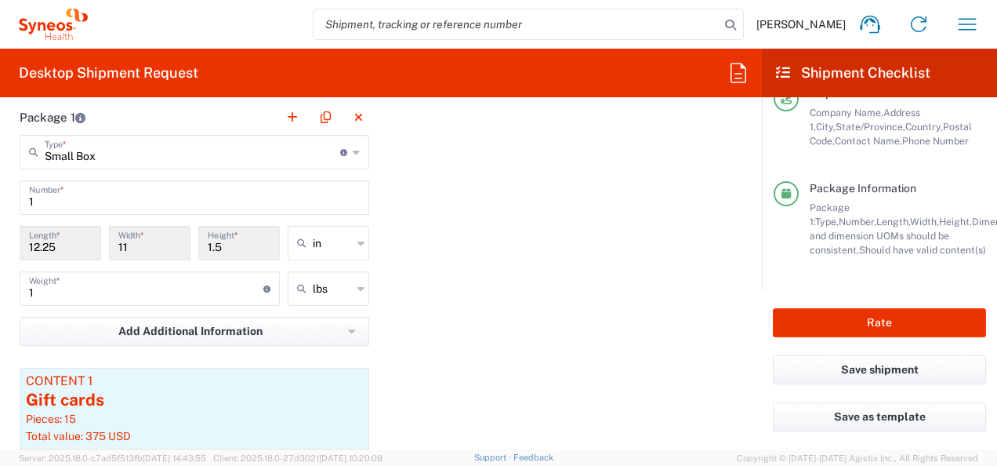
click at [119, 291] on input "1" at bounding box center [146, 287] width 234 height 27
type input "2"
click at [551, 289] on div "Package 1 Small Box Type * Material used to package goods Envelope Large Box Me…" at bounding box center [381, 318] width 746 height 437
click at [892, 321] on button "Rate" at bounding box center [879, 322] width 213 height 29
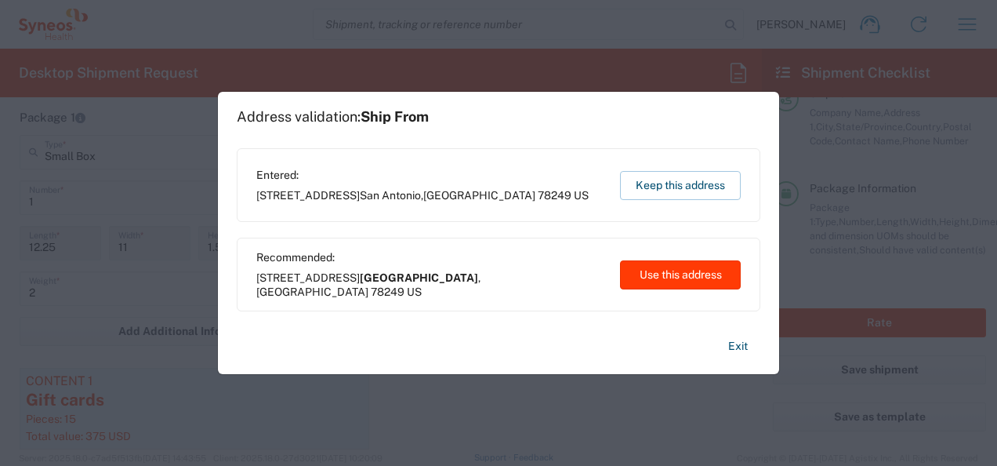
click at [699, 275] on button "Use this address" at bounding box center [680, 274] width 121 height 29
type input "[GEOGRAPHIC_DATA]"
type input "[US_STATE]"
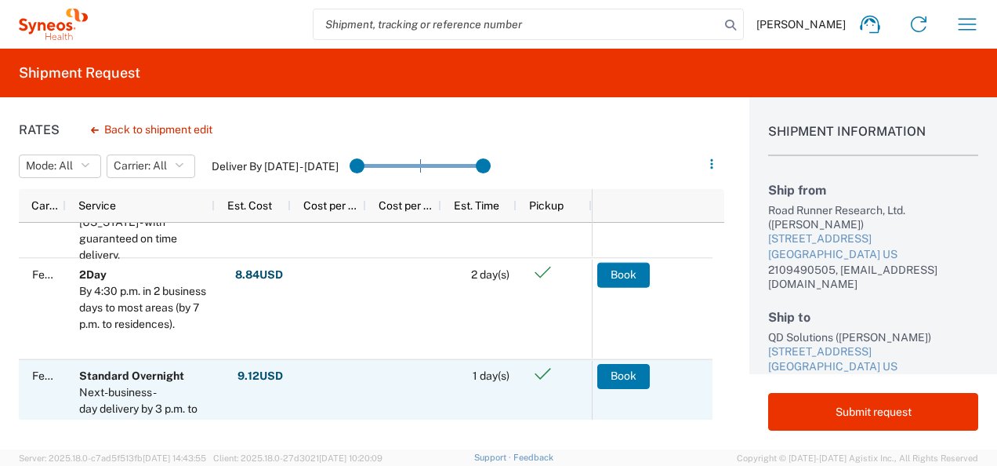
scroll to position [205, 0]
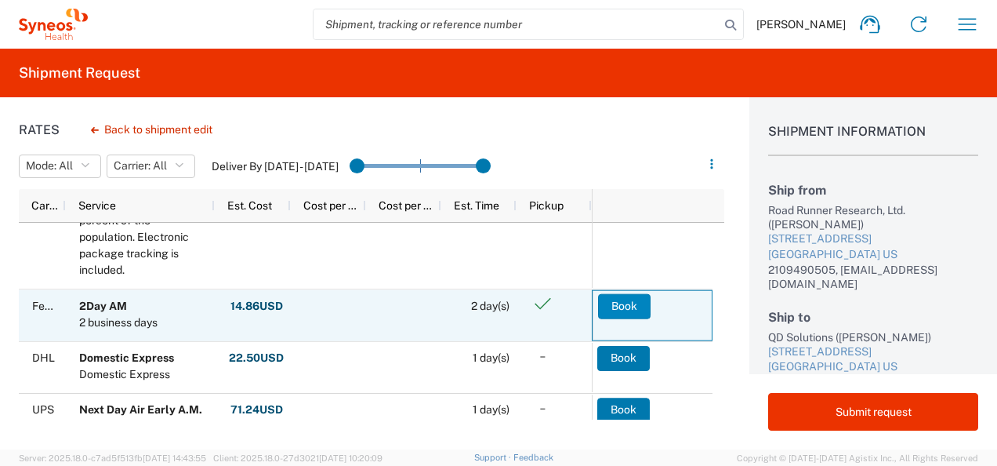
click at [628, 308] on button "Book" at bounding box center [624, 305] width 53 height 25
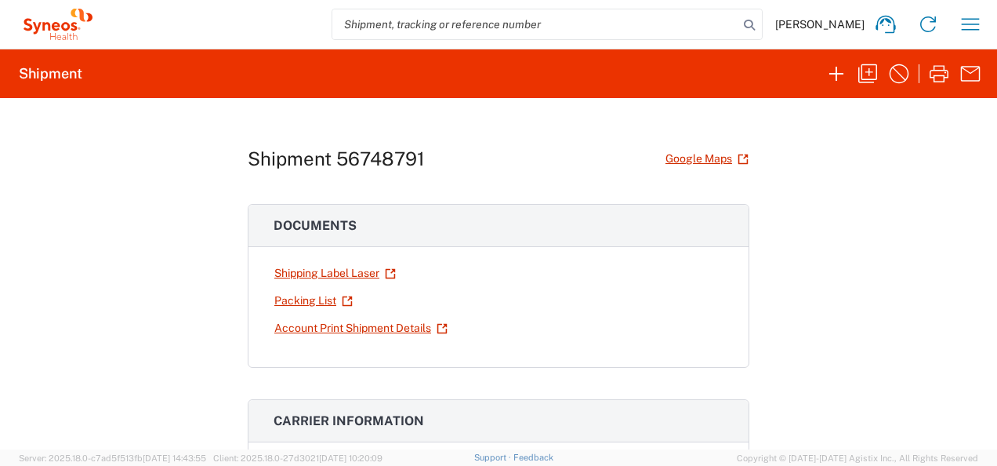
click at [796, 172] on div "Shipment 56748791 Google Maps Documents Shipping Label Laser Packing List Accou…" at bounding box center [498, 273] width 997 height 351
click at [311, 269] on link "Shipping Label Laser" at bounding box center [335, 273] width 123 height 27
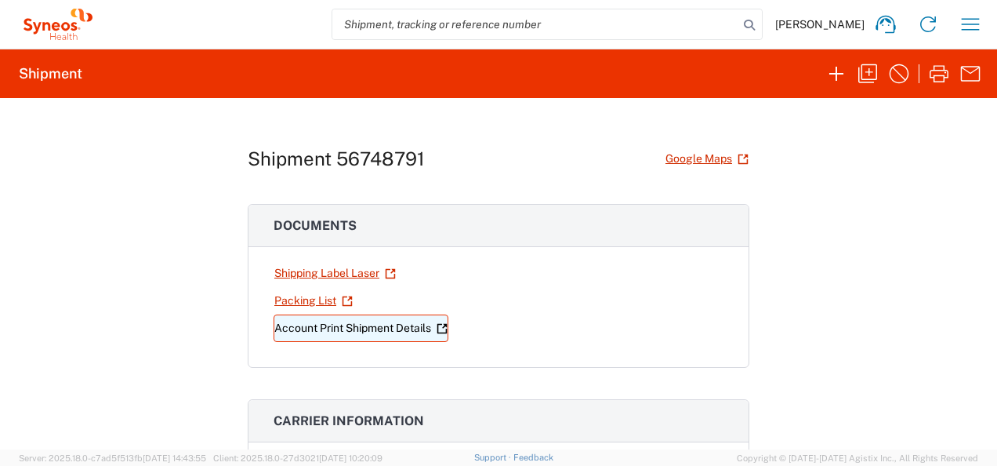
click at [361, 325] on link "Account Print Shipment Details" at bounding box center [361, 327] width 175 height 27
